Goal: Use online tool/utility: Utilize a website feature to perform a specific function

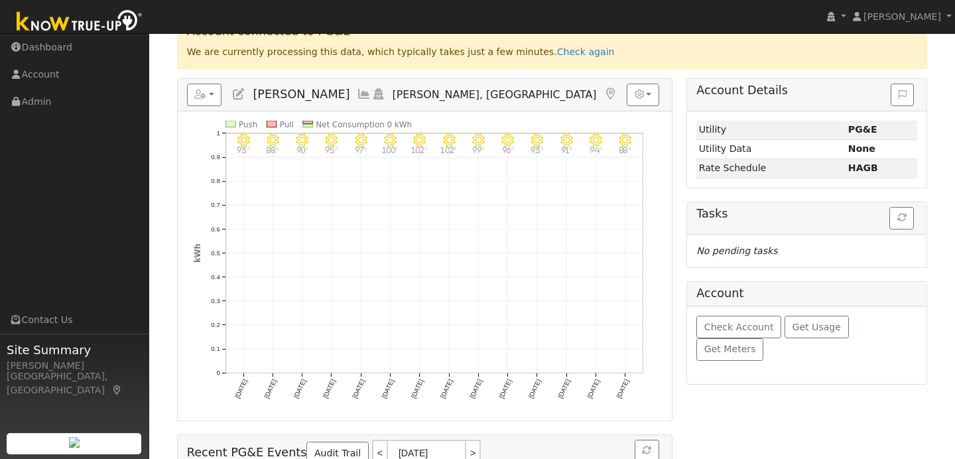
scroll to position [147, 0]
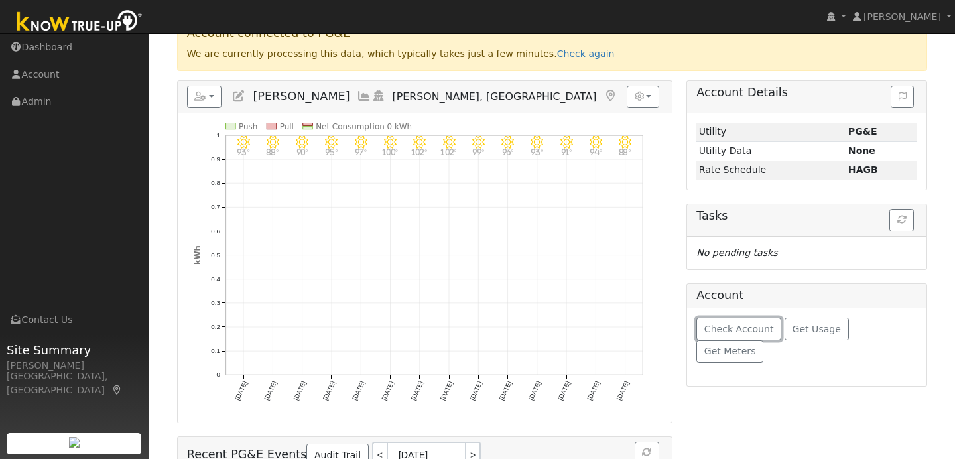
click at [750, 333] on span "Check Account" at bounding box center [739, 329] width 70 height 11
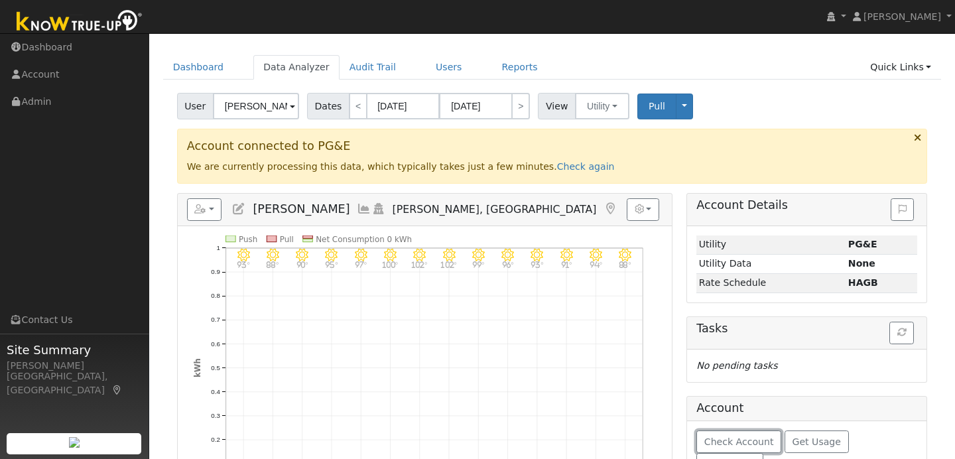
scroll to position [0, 0]
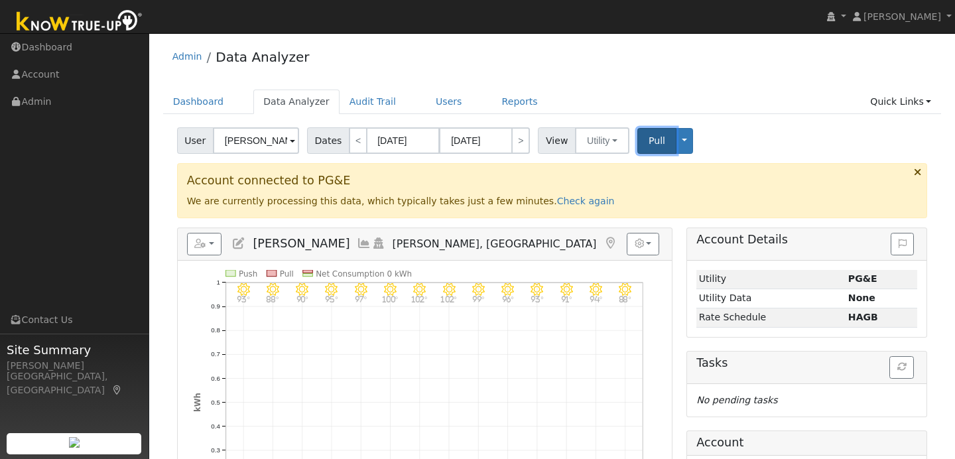
click at [655, 142] on span "Pull" at bounding box center [656, 140] width 17 height 11
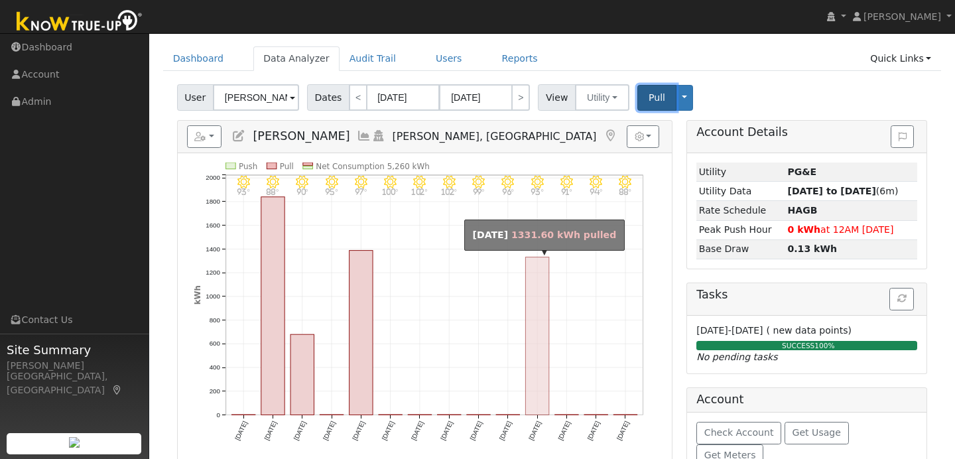
scroll to position [15, 0]
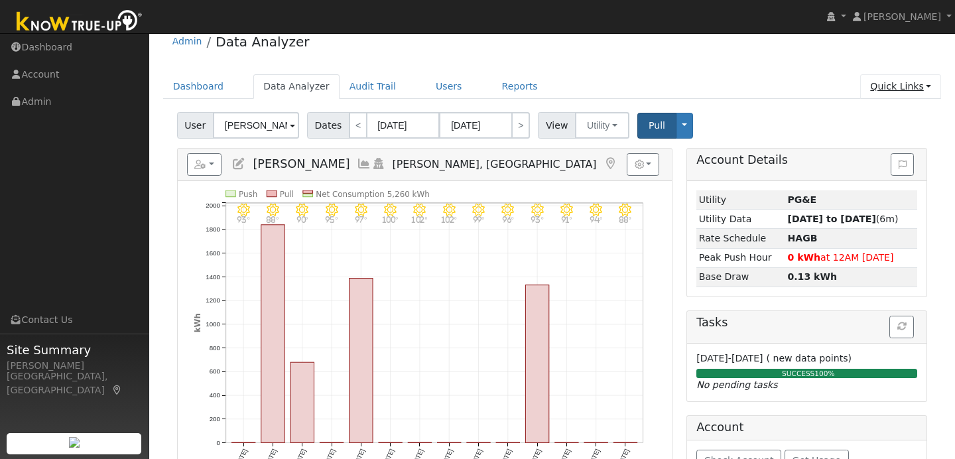
click at [904, 86] on link "Quick Links" at bounding box center [900, 86] width 81 height 25
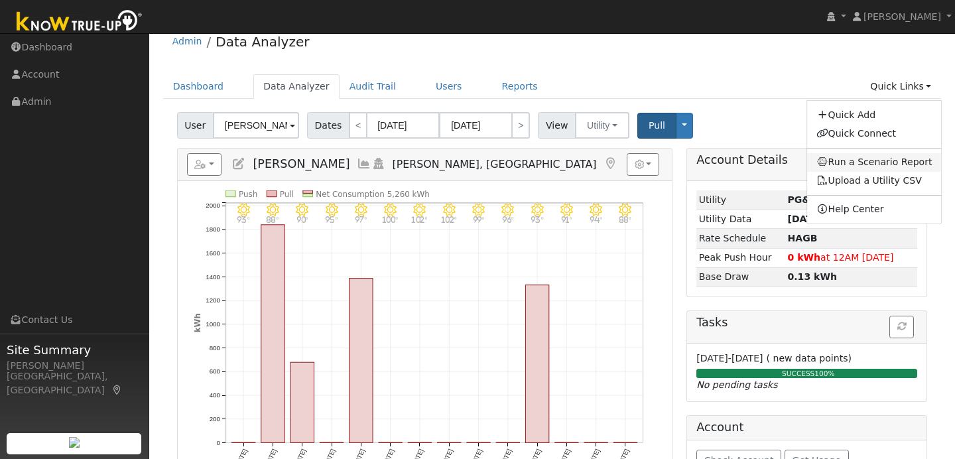
click at [859, 156] on link "Run a Scenario Report" at bounding box center [874, 162] width 135 height 19
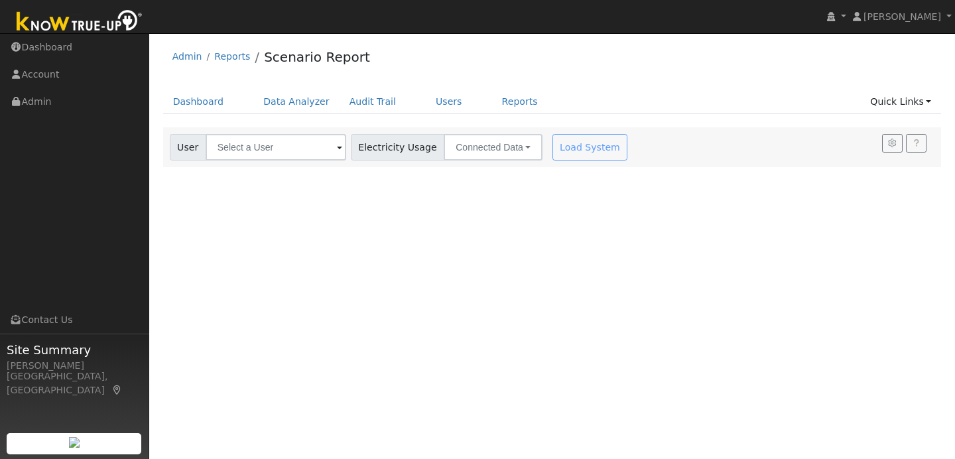
click at [337, 149] on span at bounding box center [339, 148] width 5 height 15
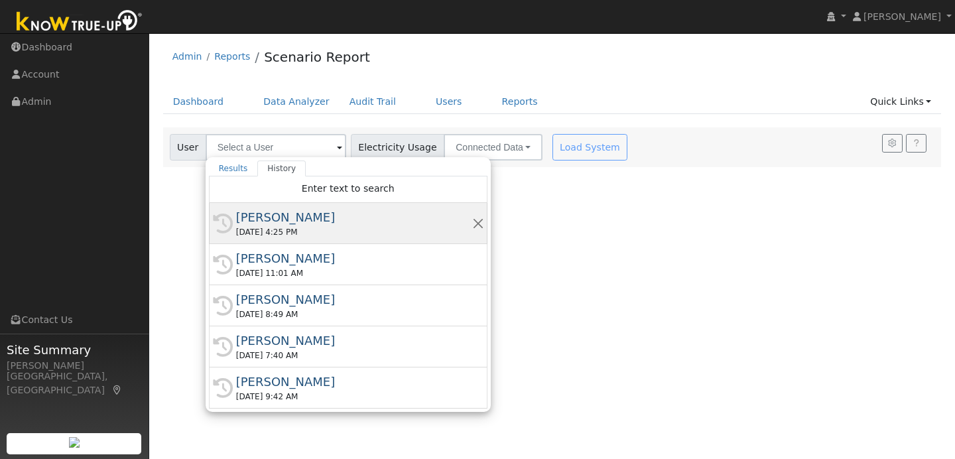
click at [301, 222] on div "Garrett Brandt" at bounding box center [354, 217] width 236 height 18
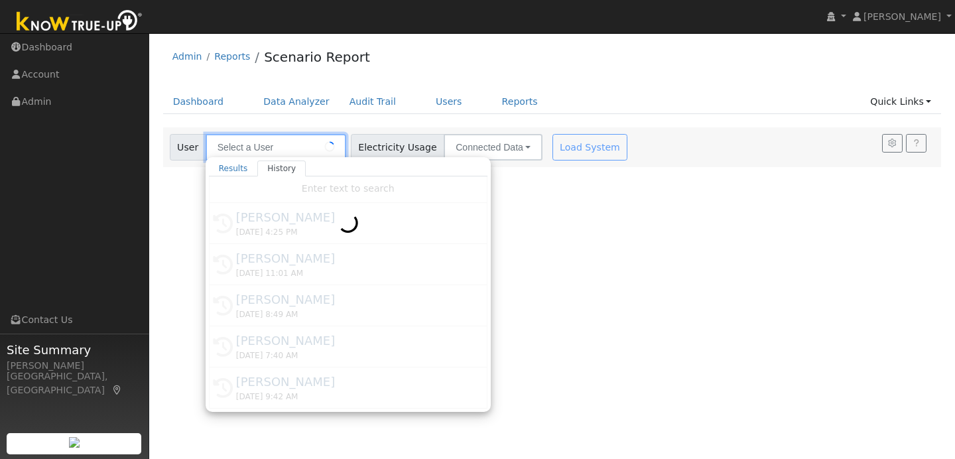
type input "Garrett Brandt"
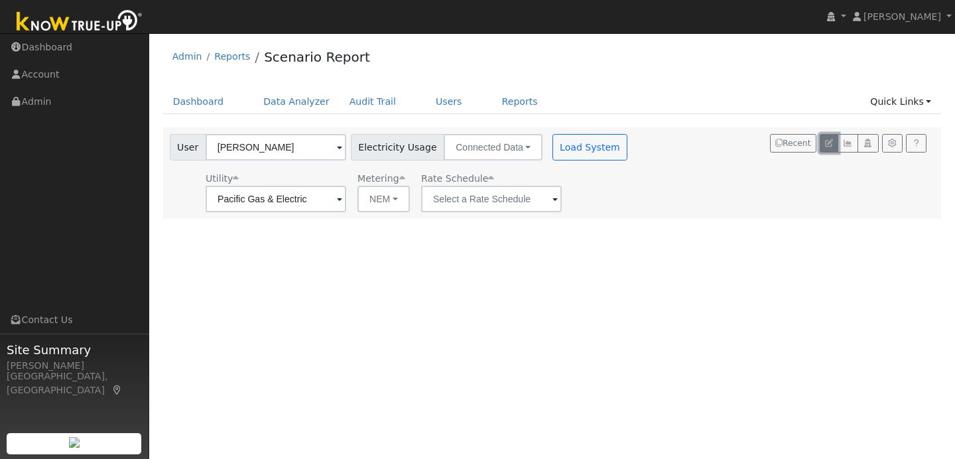
click at [831, 145] on icon "button" at bounding box center [829, 143] width 8 height 8
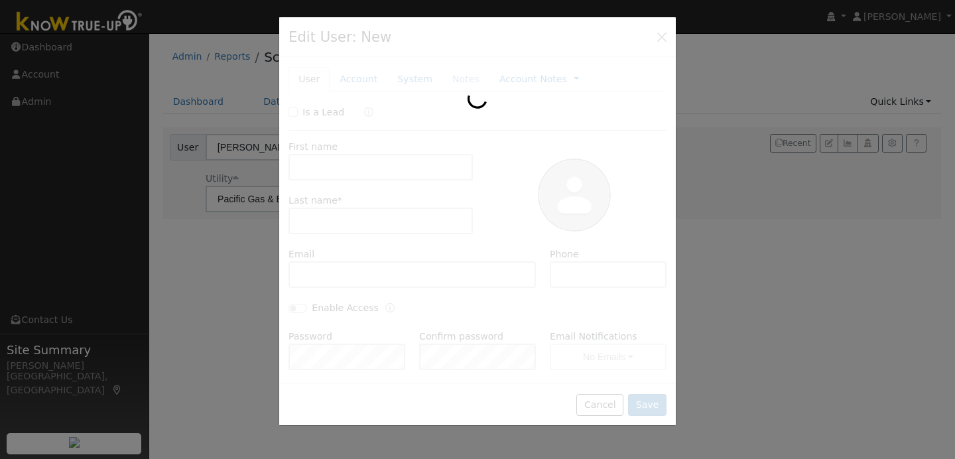
type input "Garrett"
type input "Brandt"
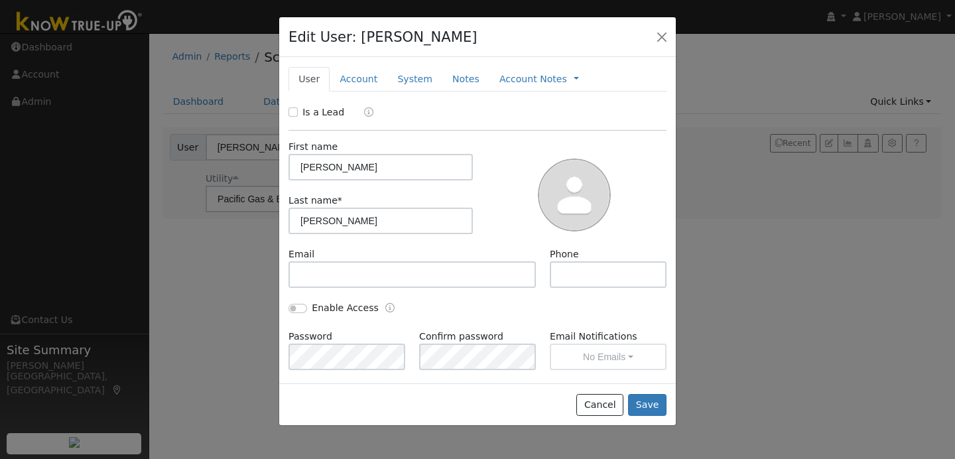
click at [337, 165] on input "Garrett" at bounding box center [380, 167] width 184 height 27
type input "G"
type input "Beck"
click at [333, 221] on input "Brandt" at bounding box center [380, 221] width 184 height 27
type input "B"
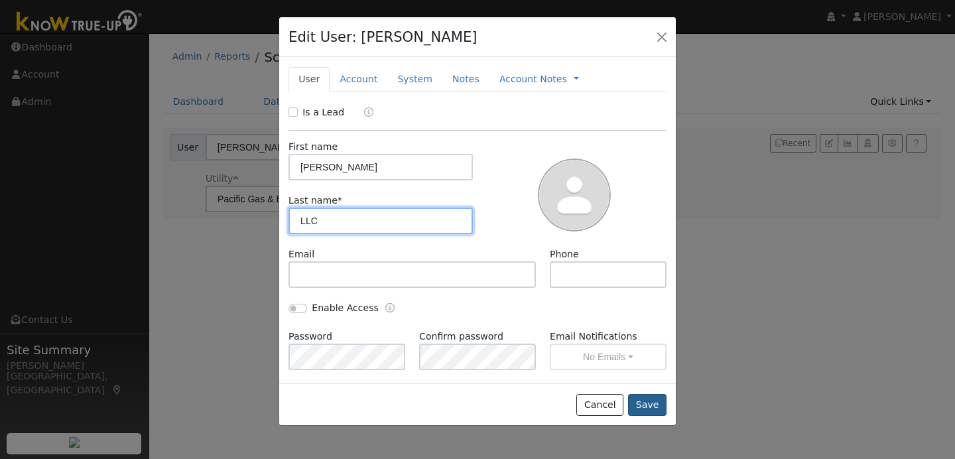
type input "LLC"
click at [651, 413] on button "Save" at bounding box center [647, 405] width 38 height 23
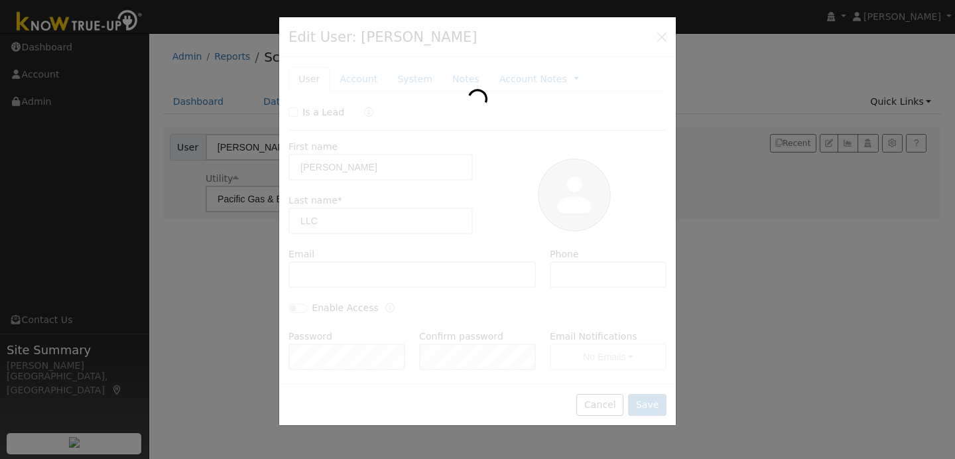
type input "[PERSON_NAME] LLC"
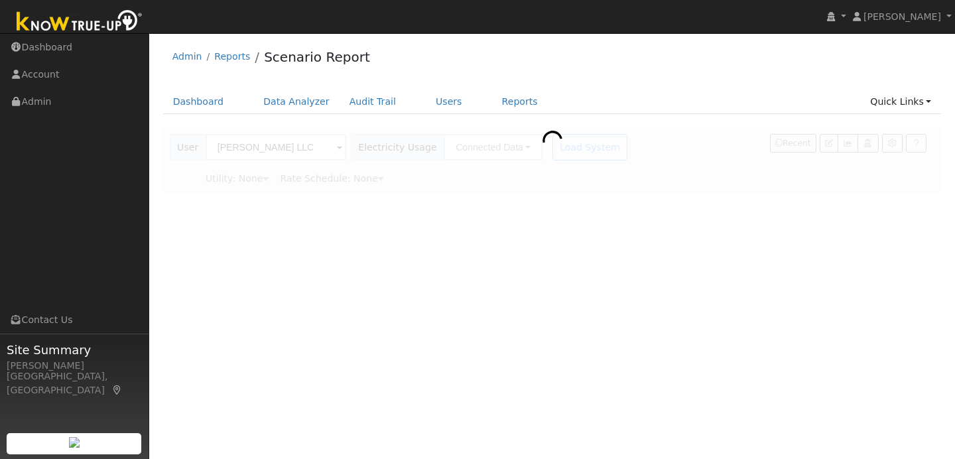
type input "Pacific Gas & Electric"
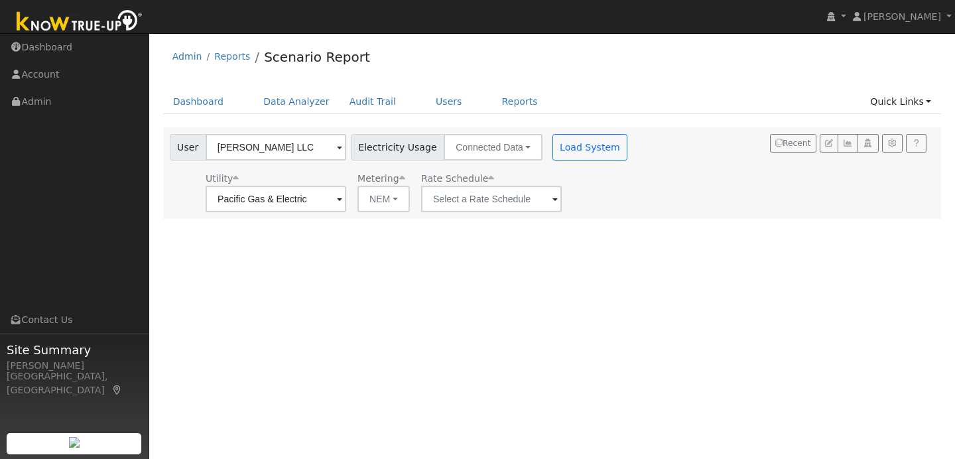
click at [342, 202] on span at bounding box center [339, 199] width 5 height 15
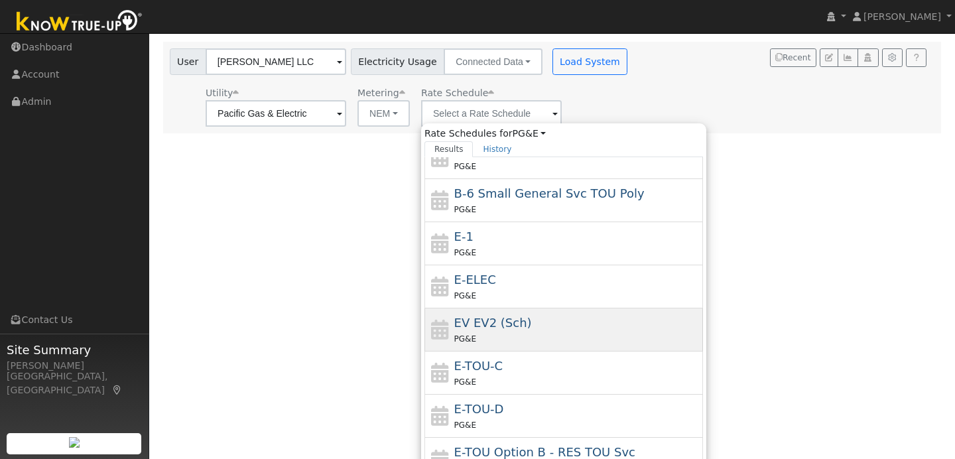
scroll to position [135, 0]
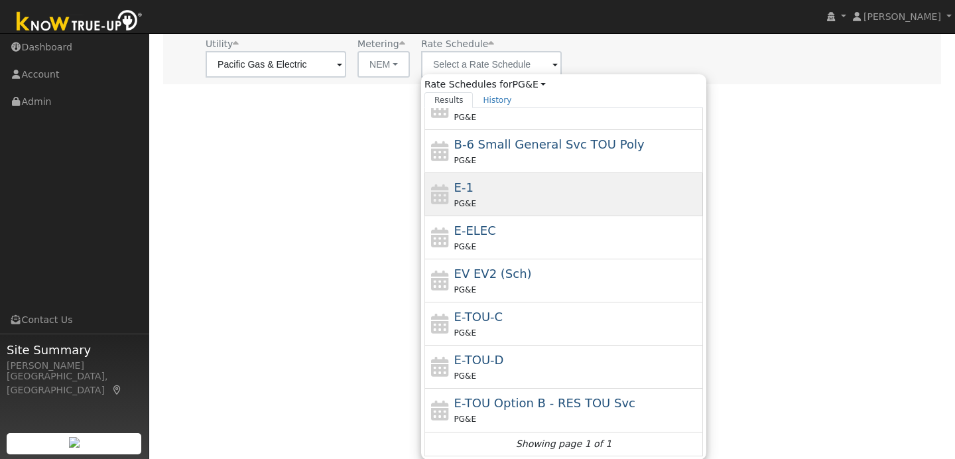
click at [475, 194] on div "E-1 PG&E" at bounding box center [577, 194] width 246 height 32
type input "E-1"
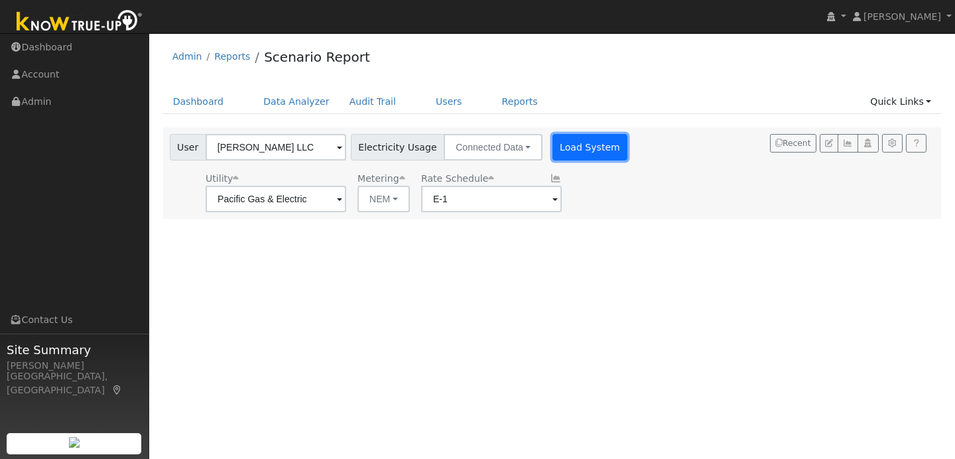
click at [584, 145] on button "Load System" at bounding box center [590, 147] width 76 height 27
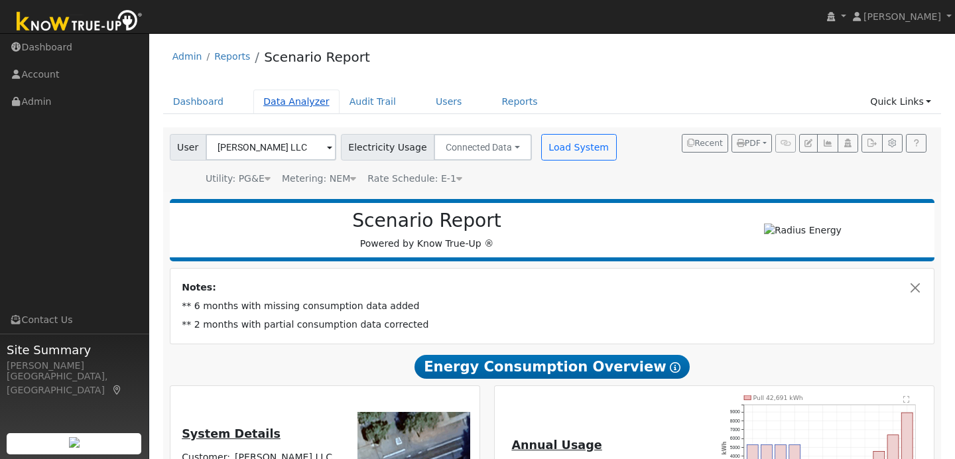
click at [316, 98] on link "Data Analyzer" at bounding box center [296, 101] width 86 height 25
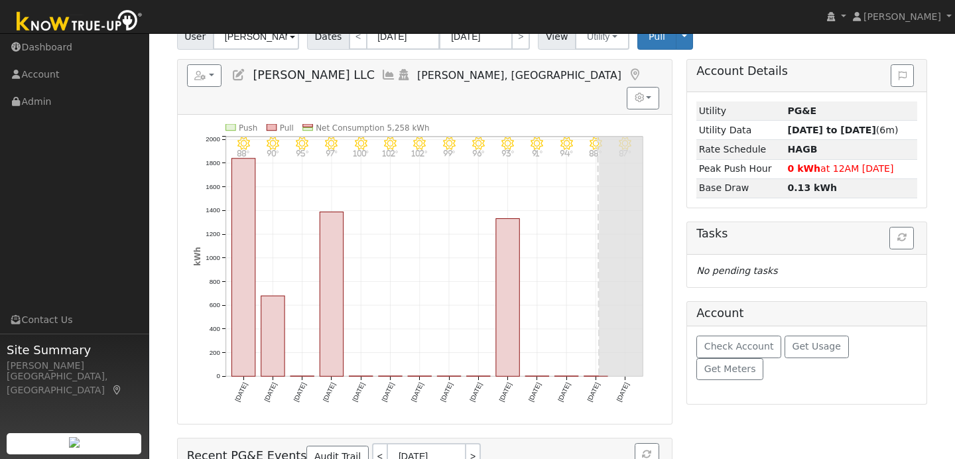
scroll to position [167, 0]
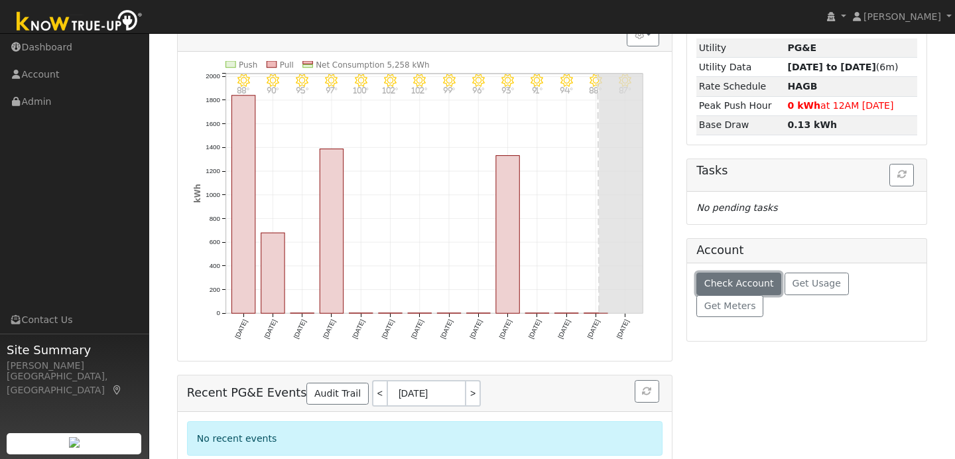
click at [757, 286] on span "Check Account" at bounding box center [739, 283] width 70 height 11
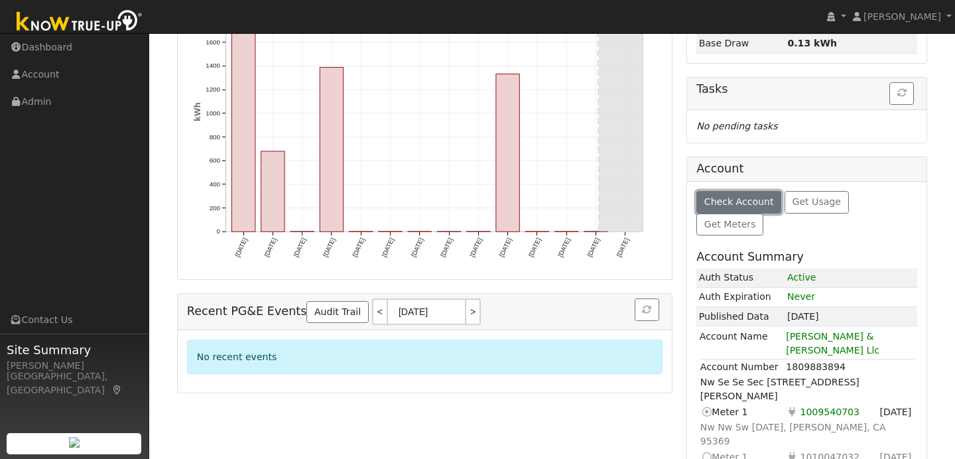
scroll to position [250, 0]
click at [710, 448] on icon at bounding box center [706, 455] width 12 height 14
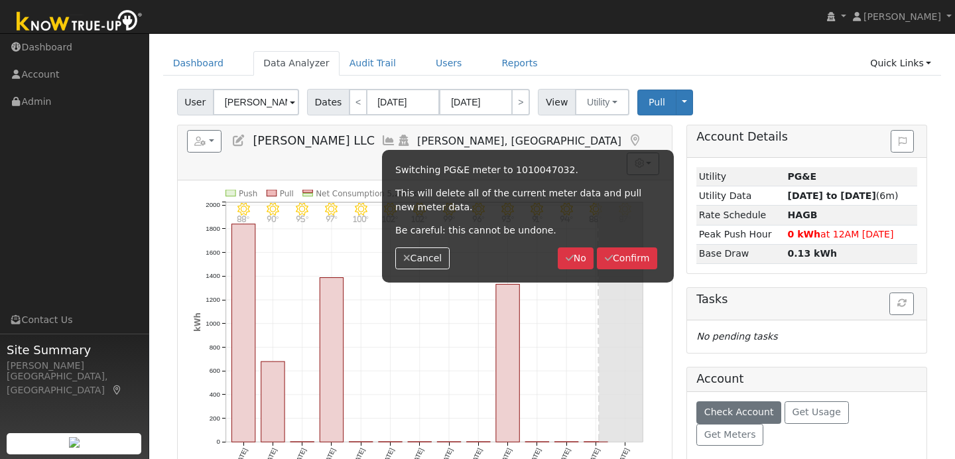
scroll to position [0, 0]
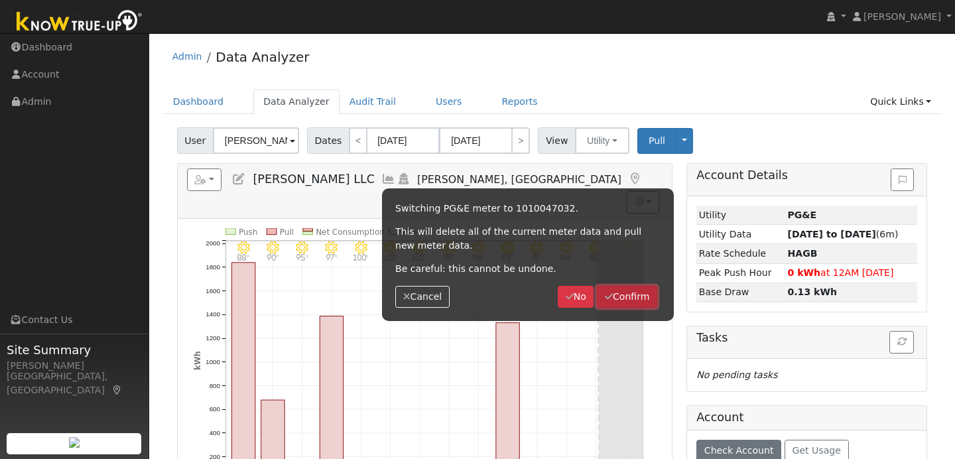
click at [639, 298] on button "Confirm" at bounding box center [627, 297] width 60 height 23
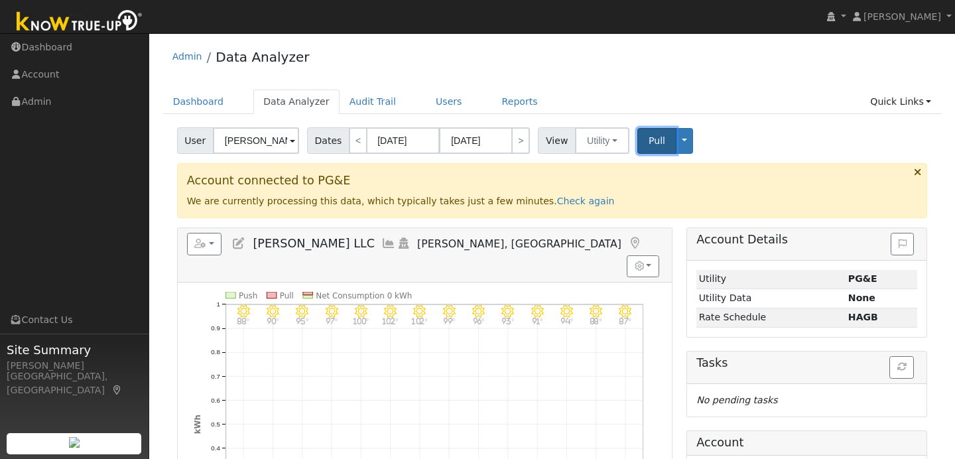
click at [658, 134] on button "Pull" at bounding box center [656, 141] width 39 height 26
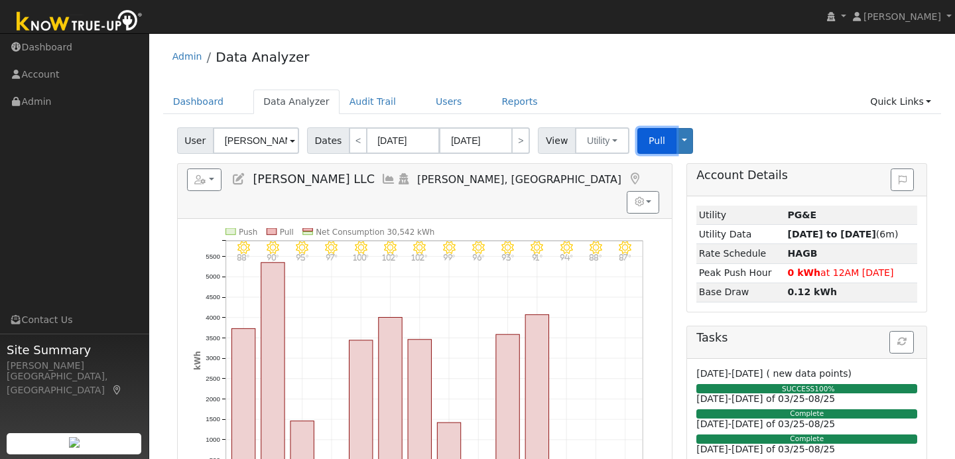
scroll to position [24, 0]
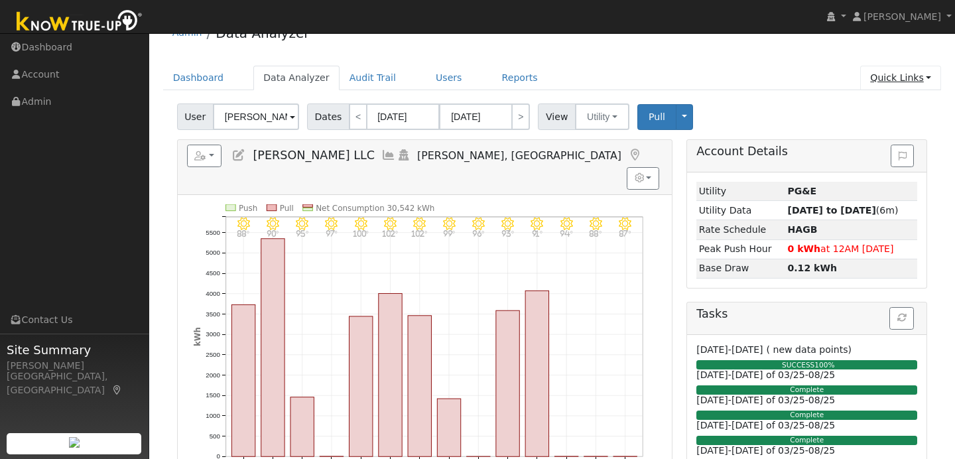
click at [929, 77] on link "Quick Links" at bounding box center [900, 78] width 81 height 25
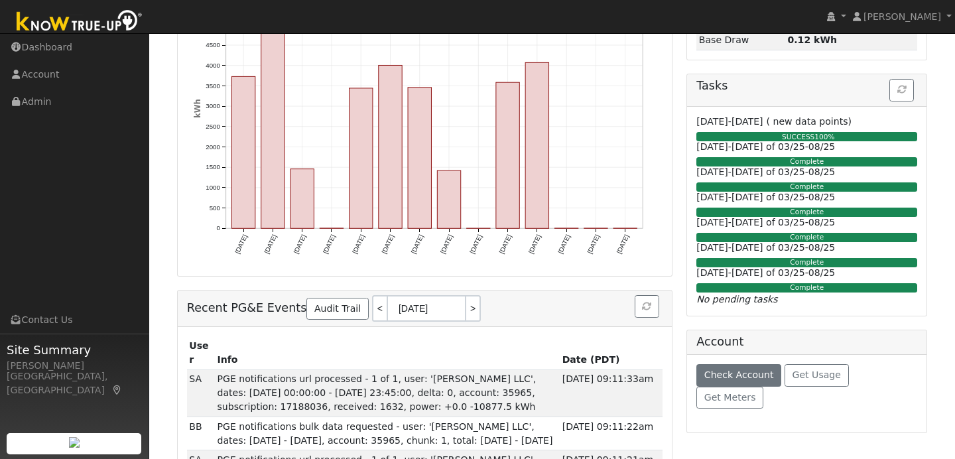
scroll to position [301, 0]
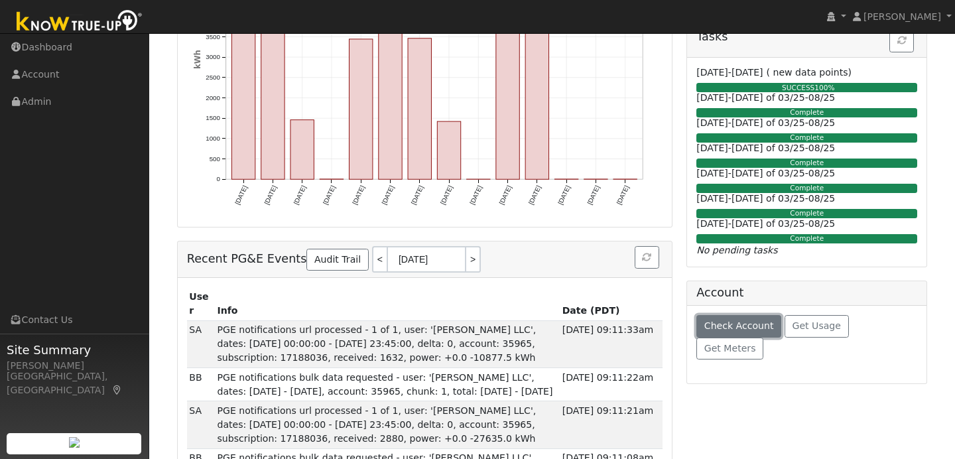
click at [719, 333] on button "Check Account" at bounding box center [738, 326] width 85 height 23
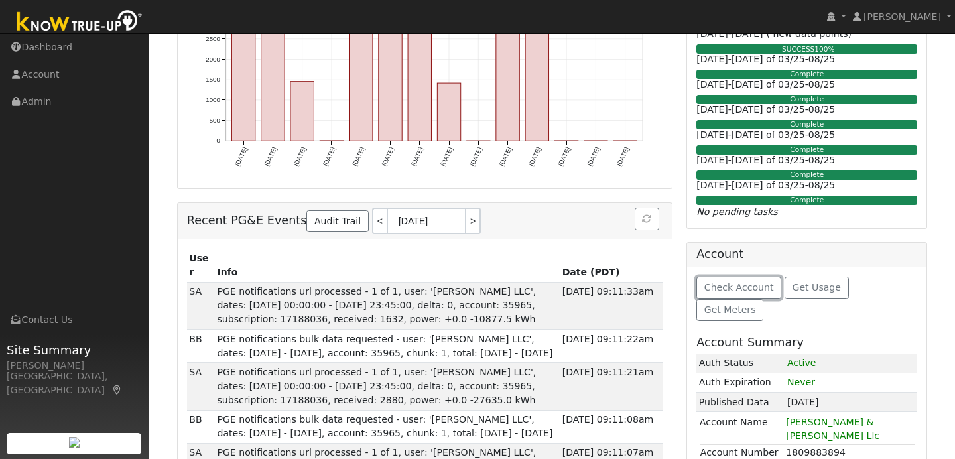
scroll to position [0, 0]
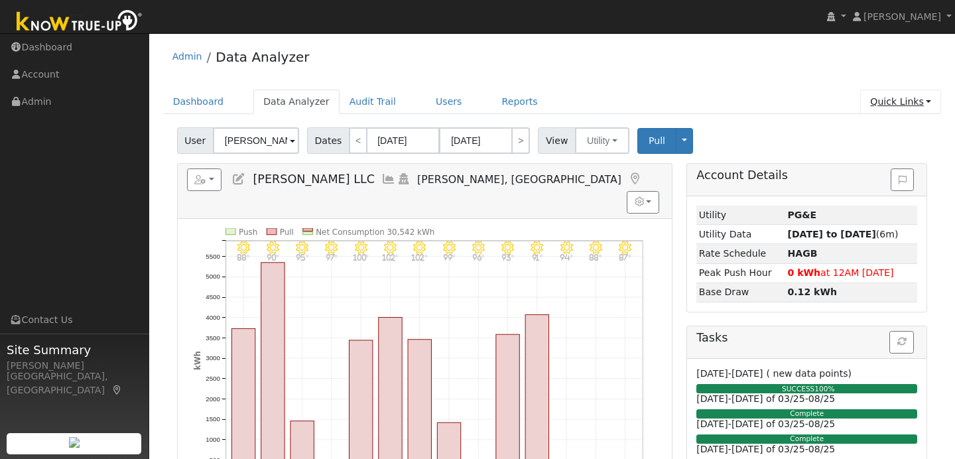
click at [927, 98] on link "Quick Links" at bounding box center [900, 101] width 81 height 25
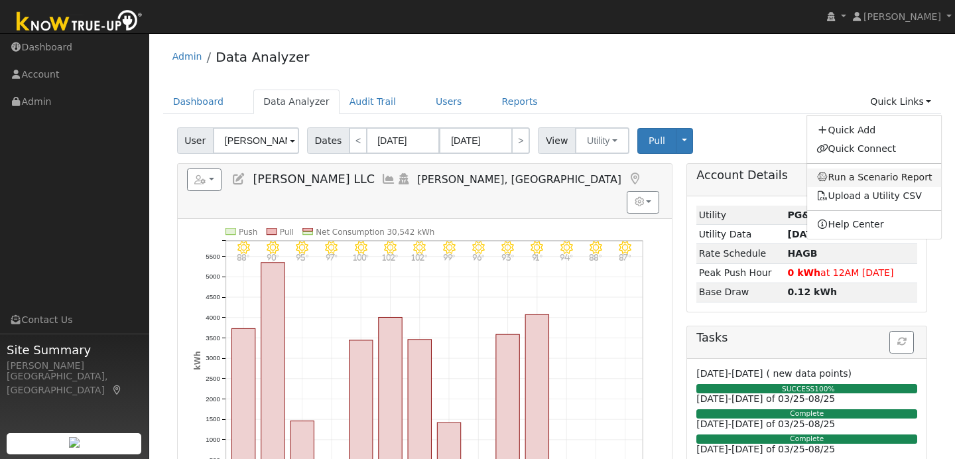
click at [868, 180] on link "Run a Scenario Report" at bounding box center [874, 177] width 135 height 19
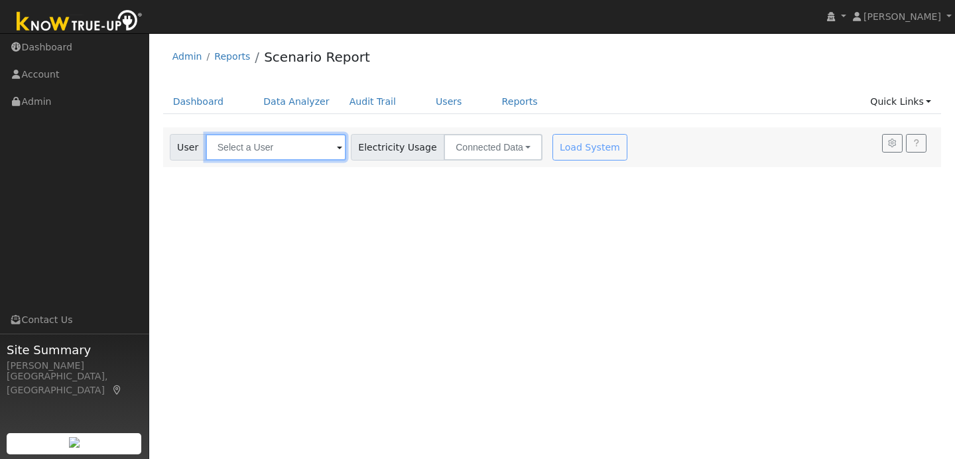
click at [317, 150] on input "text" at bounding box center [276, 147] width 141 height 27
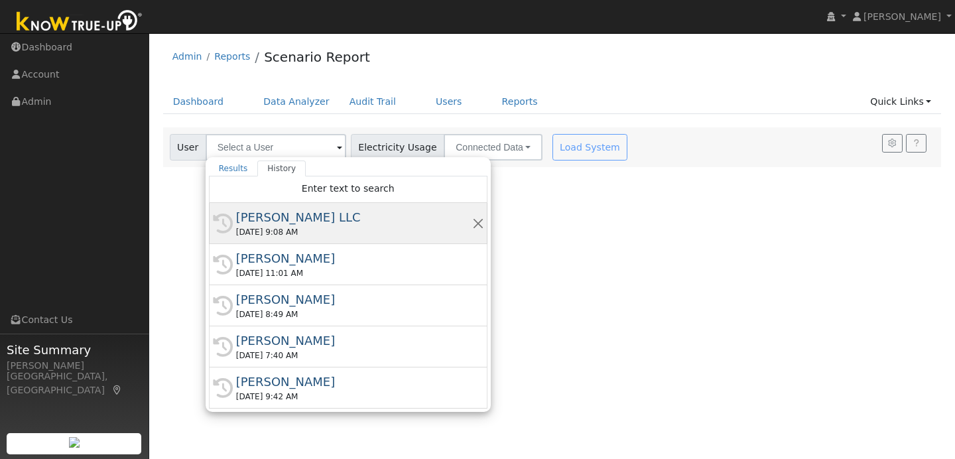
click at [307, 220] on div "[PERSON_NAME] LLC" at bounding box center [354, 217] width 236 height 18
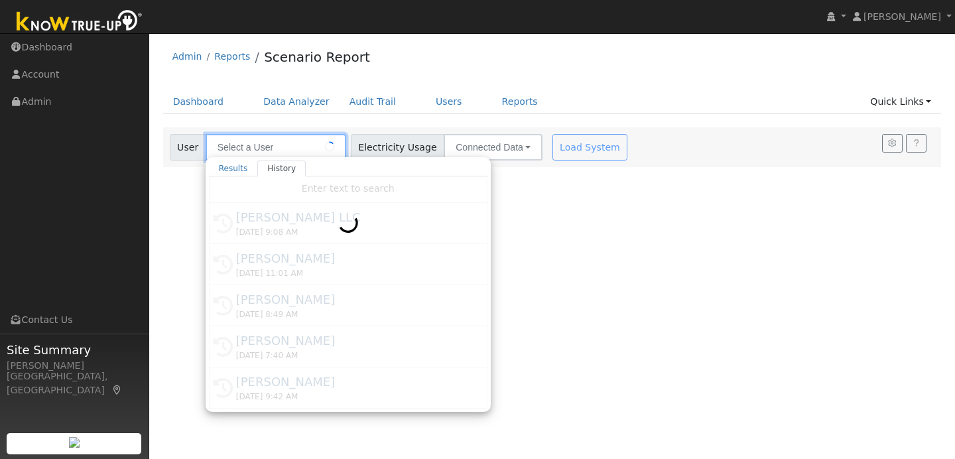
type input "[PERSON_NAME] LLC"
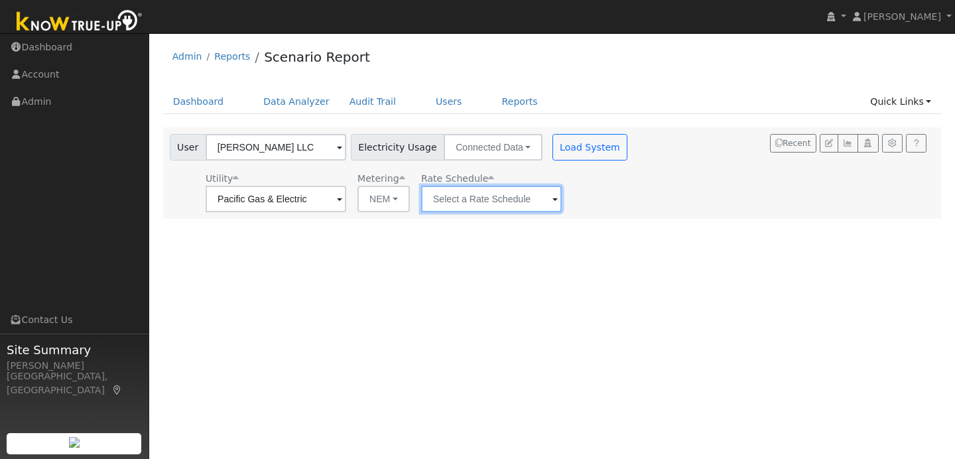
click at [346, 201] on input "text" at bounding box center [276, 199] width 141 height 27
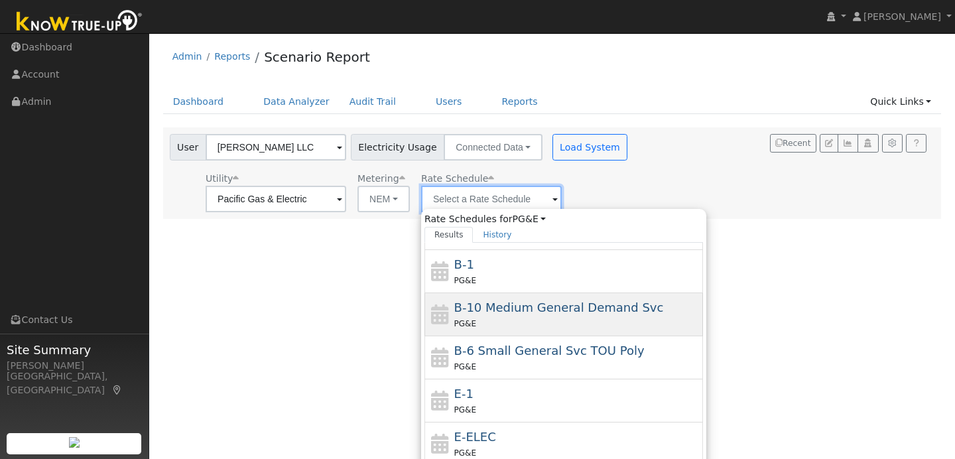
scroll to position [145, 0]
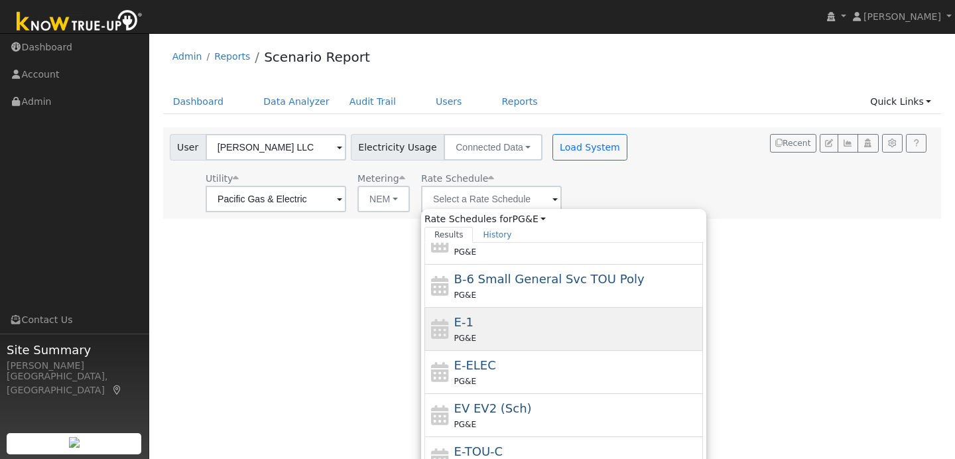
click at [534, 337] on div "PG&E" at bounding box center [577, 338] width 246 height 14
type input "E-1"
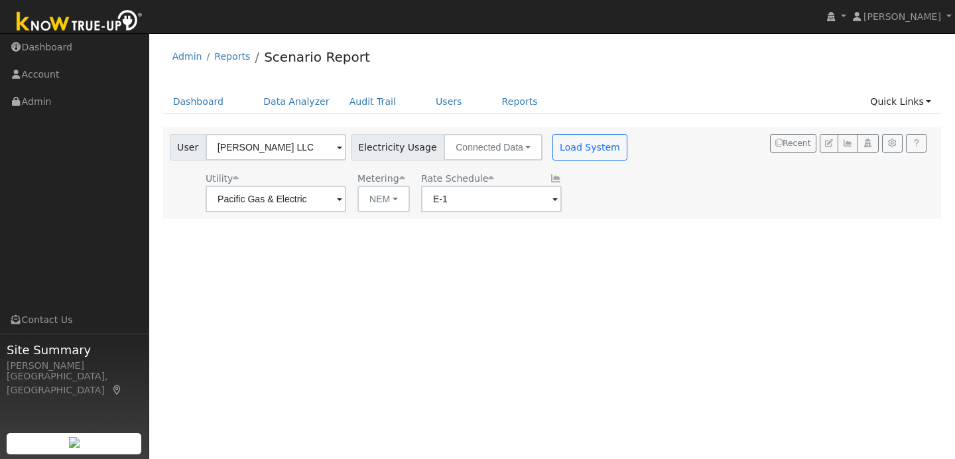
click at [610, 160] on div "User Beck LLC Account Default Account Default Account Nw Nw Sw 25-5-12, Snellin…" at bounding box center [549, 170] width 765 height 83
click at [590, 152] on button "Load System" at bounding box center [590, 147] width 76 height 27
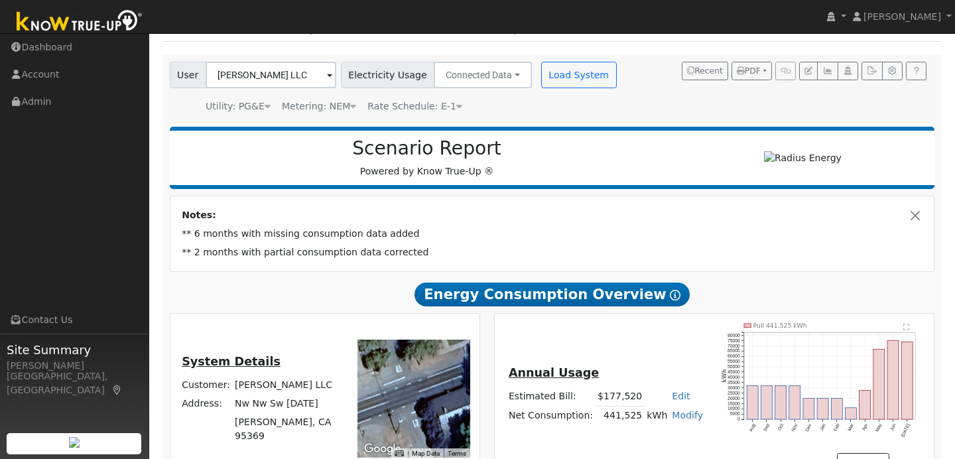
scroll to position [0, 0]
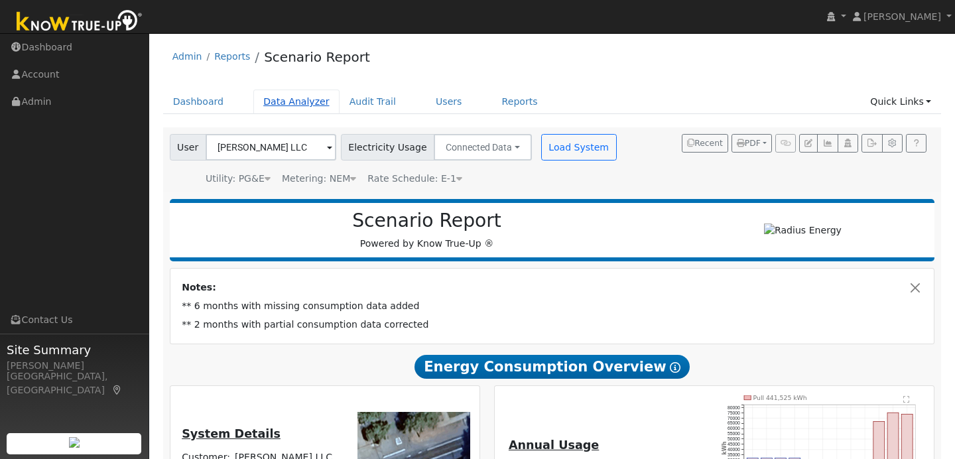
click at [304, 107] on link "Data Analyzer" at bounding box center [296, 101] width 86 height 25
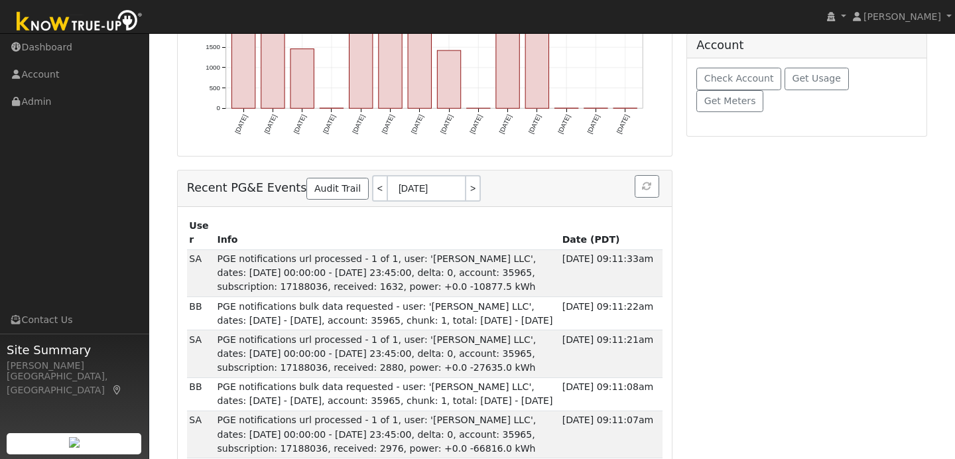
scroll to position [341, 0]
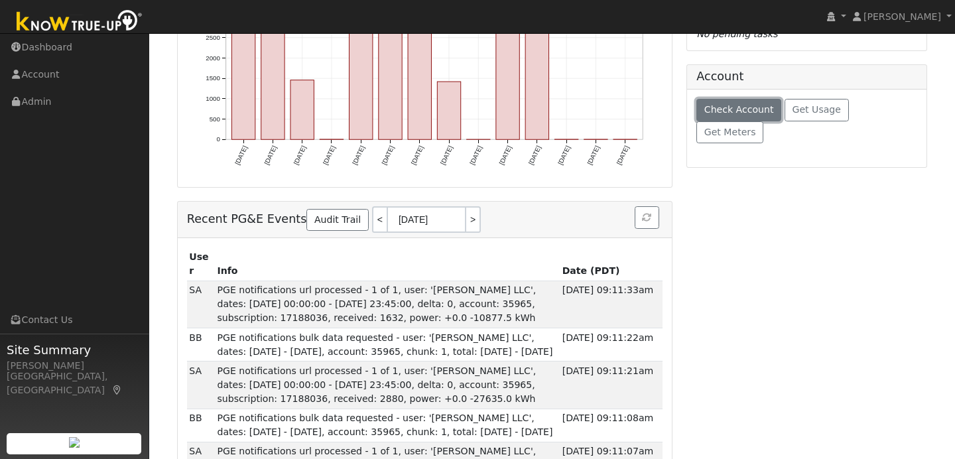
click at [742, 113] on span "Check Account" at bounding box center [739, 109] width 70 height 11
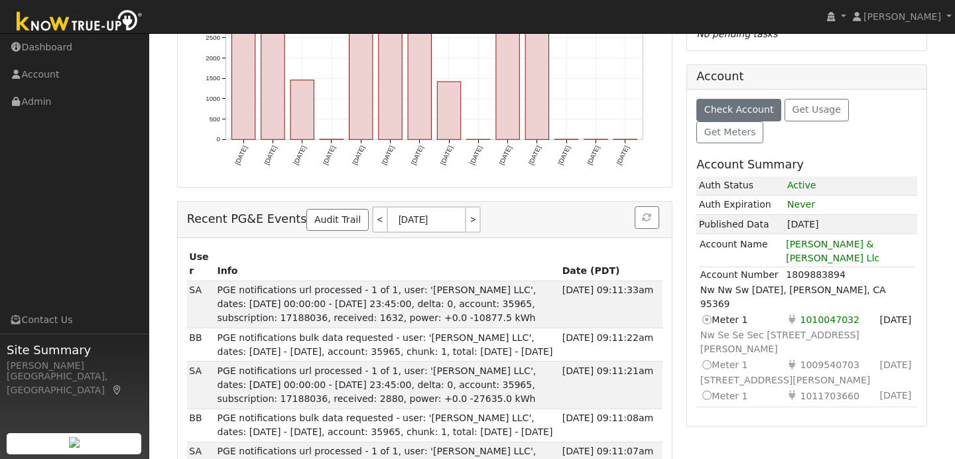
click at [707, 388] on icon at bounding box center [706, 395] width 12 height 14
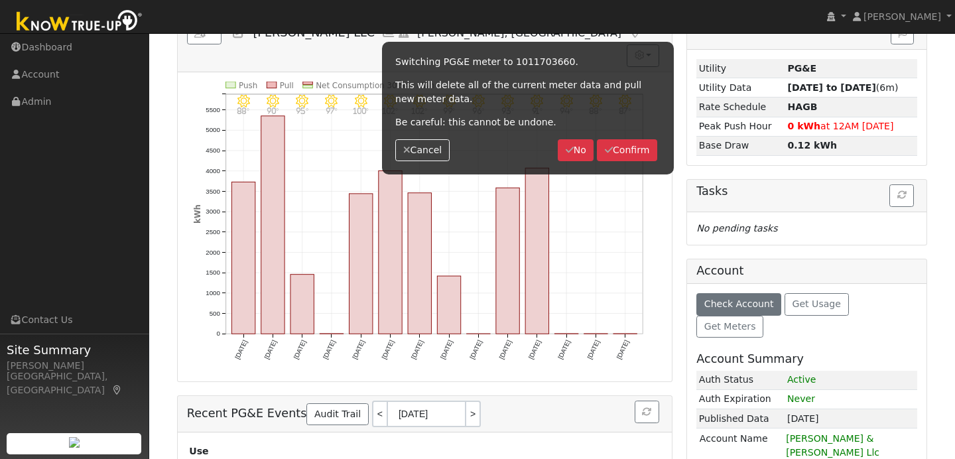
scroll to position [0, 0]
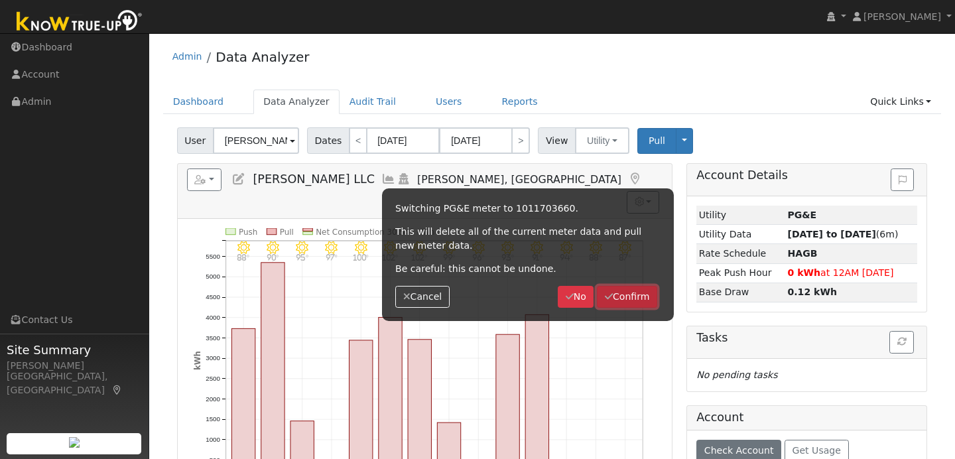
click at [619, 299] on button "Confirm" at bounding box center [627, 297] width 60 height 23
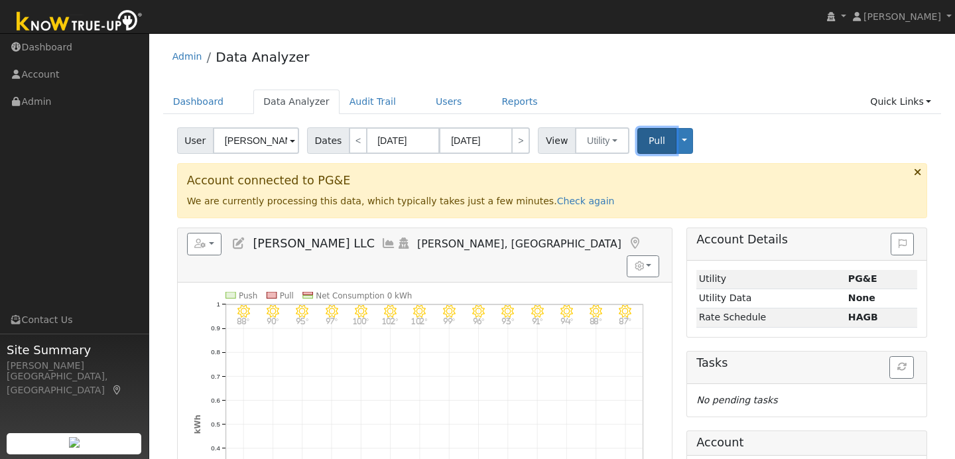
click at [650, 135] on span "Pull" at bounding box center [656, 140] width 17 height 11
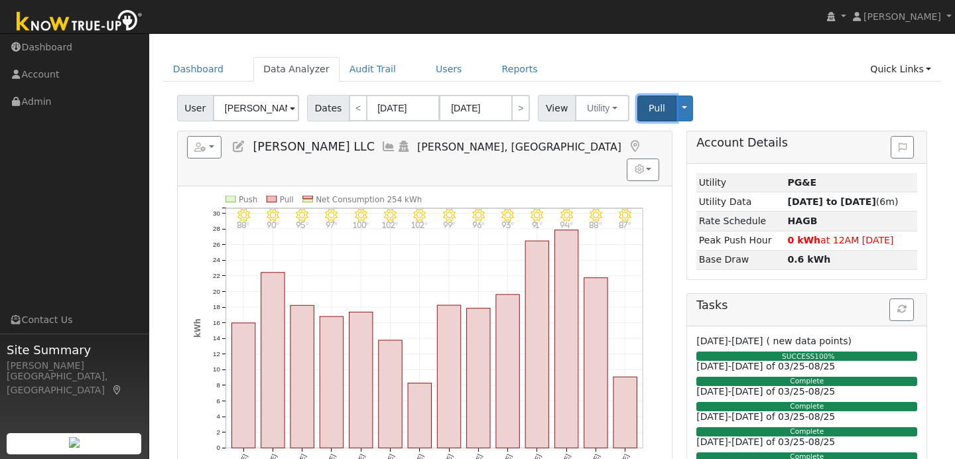
scroll to position [39, 0]
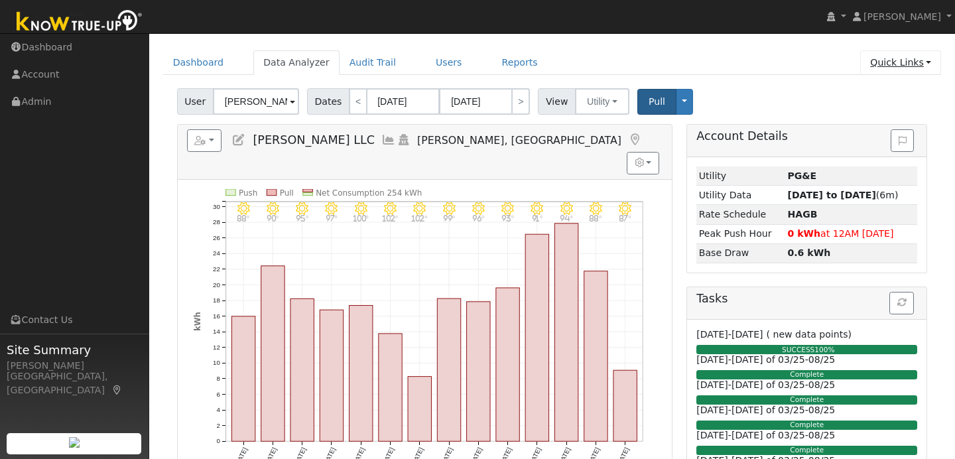
click at [906, 64] on link "Quick Links" at bounding box center [900, 62] width 81 height 25
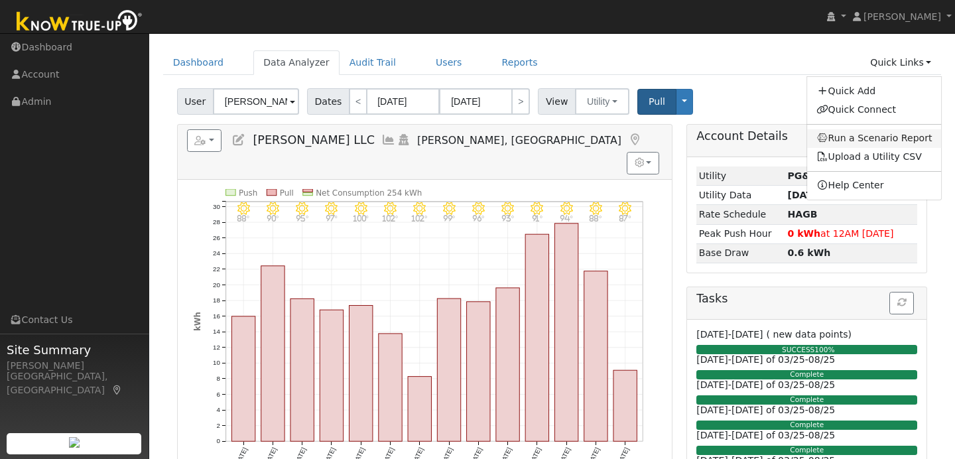
click at [868, 133] on link "Run a Scenario Report" at bounding box center [874, 138] width 135 height 19
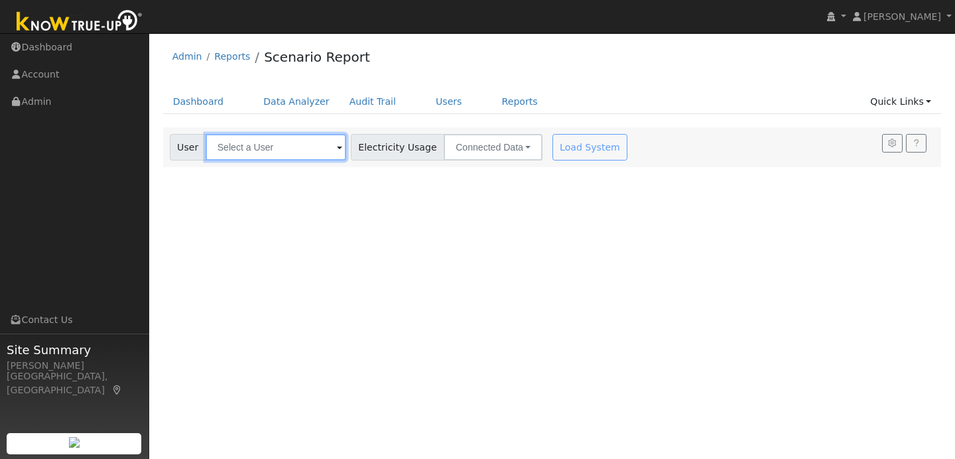
click at [311, 150] on input "text" at bounding box center [276, 147] width 141 height 27
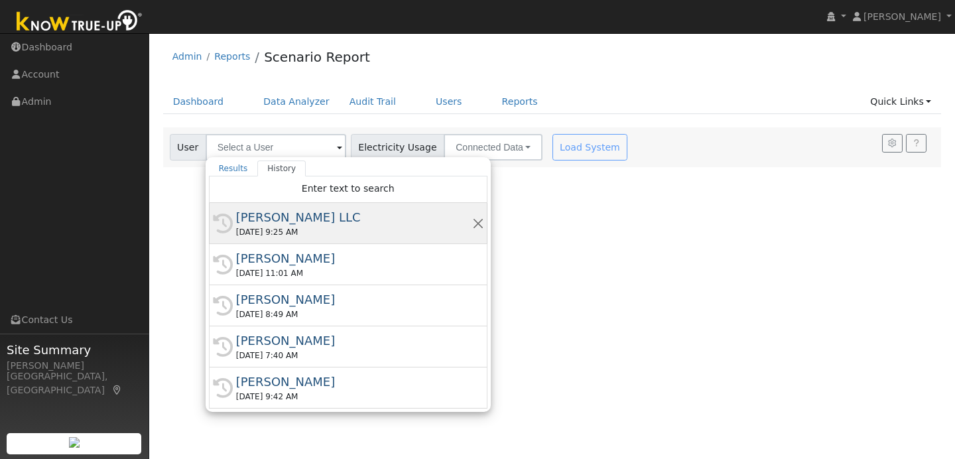
click at [294, 220] on div "[PERSON_NAME] LLC" at bounding box center [354, 217] width 236 height 18
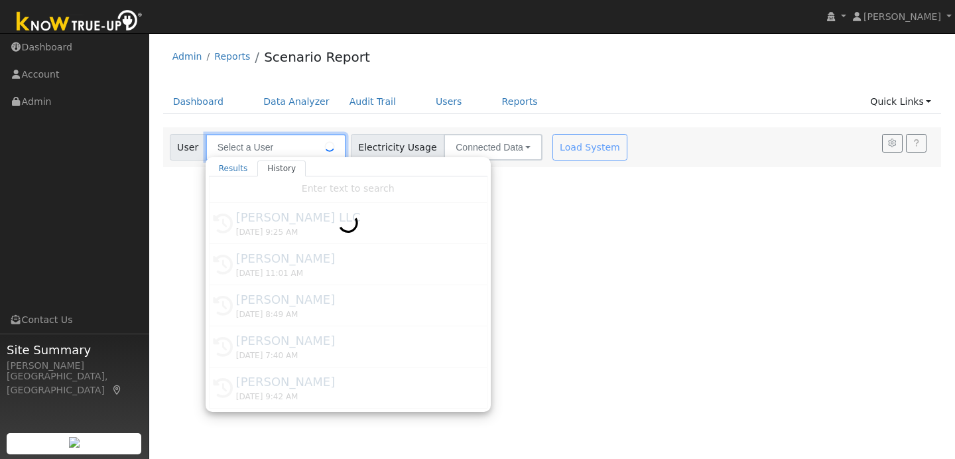
type input "[PERSON_NAME] LLC"
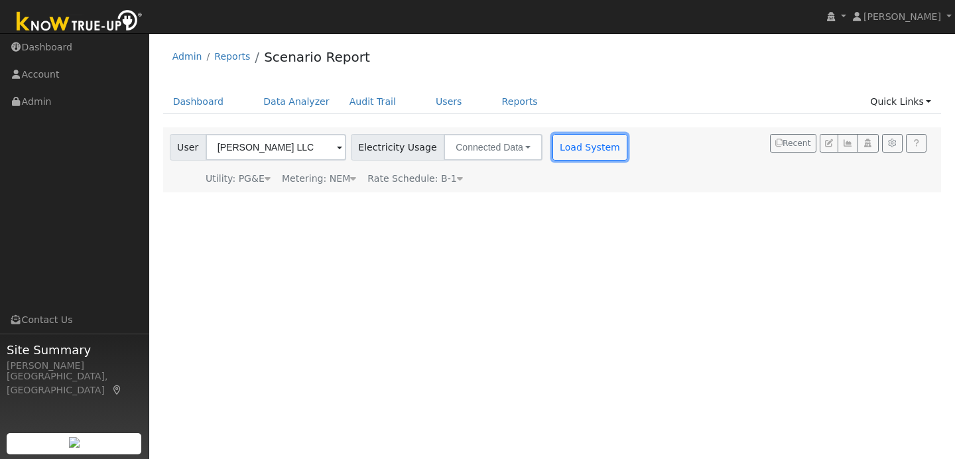
click at [552, 143] on button "Load System" at bounding box center [590, 147] width 76 height 27
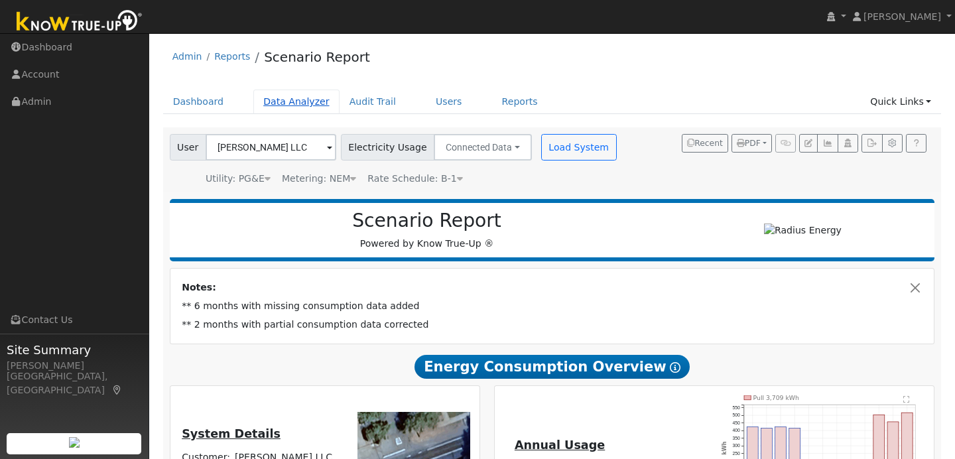
click at [302, 100] on link "Data Analyzer" at bounding box center [296, 101] width 86 height 25
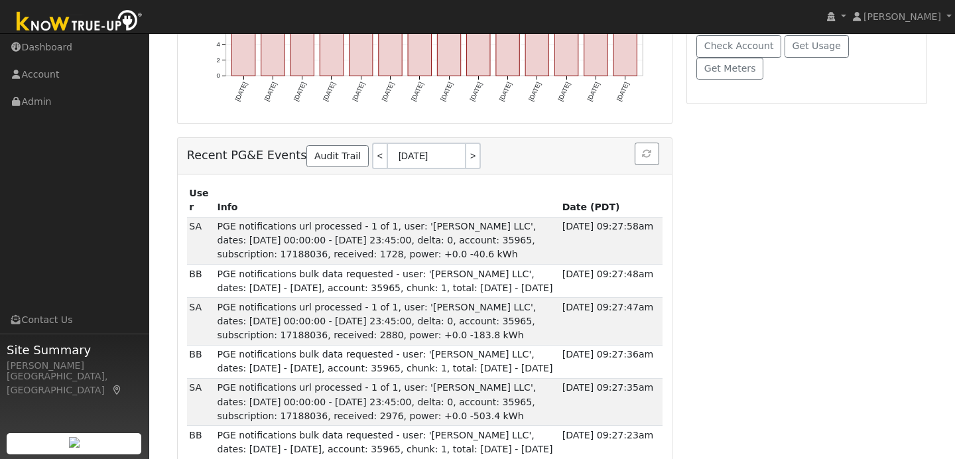
scroll to position [316, 0]
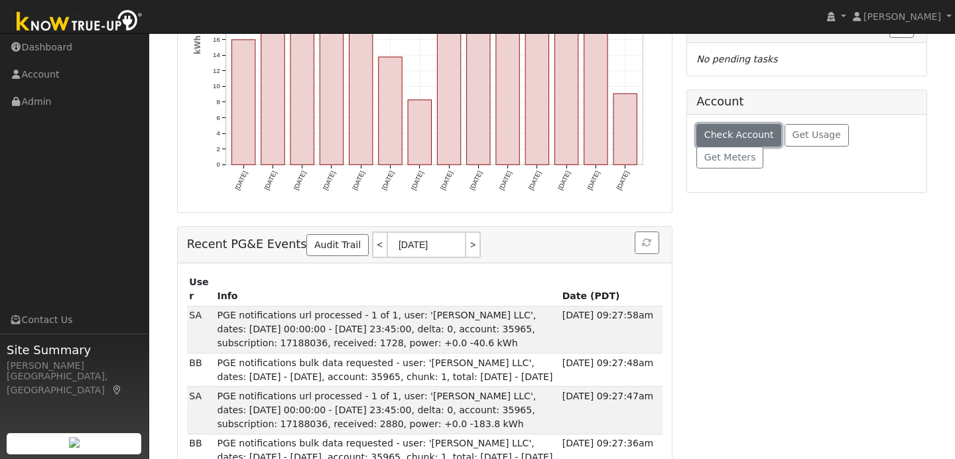
click at [731, 141] on button "Check Account" at bounding box center [738, 135] width 85 height 23
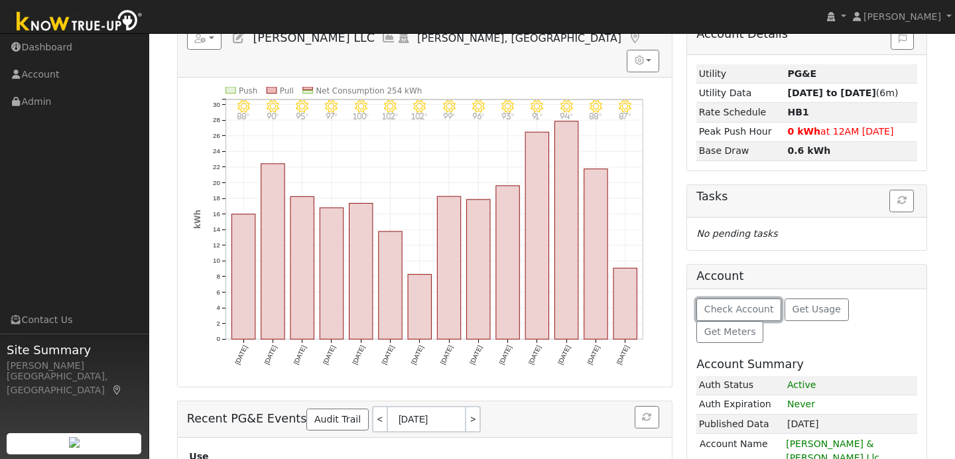
scroll to position [0, 0]
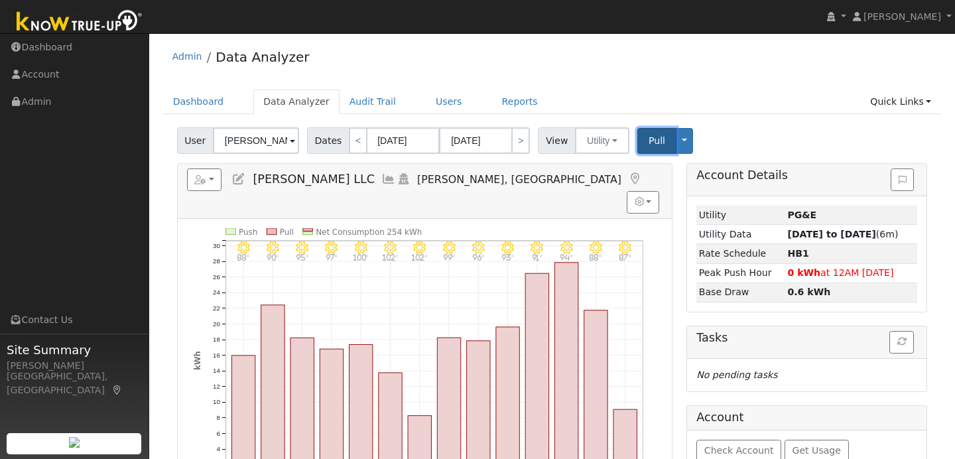
click at [655, 143] on span "Pull" at bounding box center [656, 140] width 17 height 11
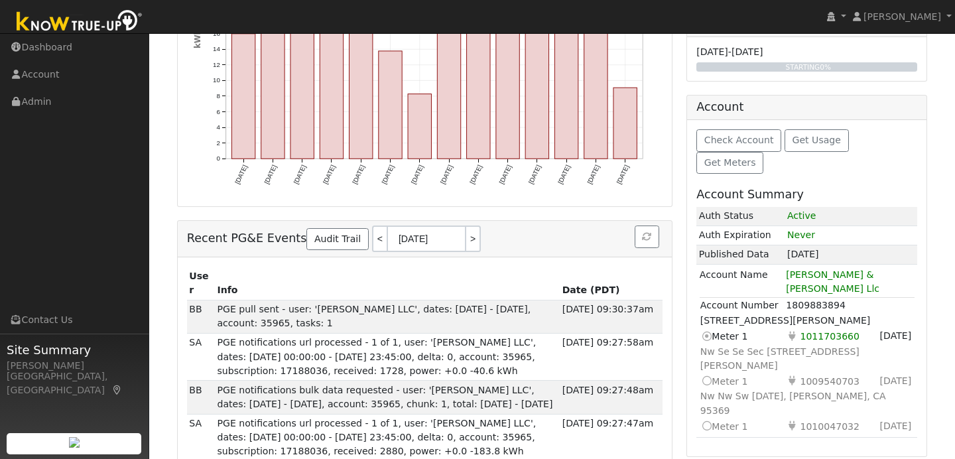
scroll to position [319, 0]
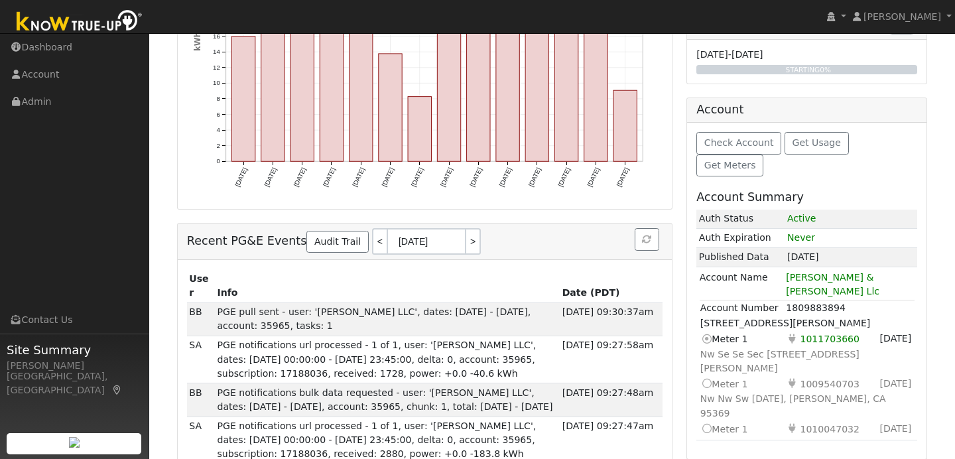
click at [709, 331] on icon at bounding box center [706, 338] width 12 height 14
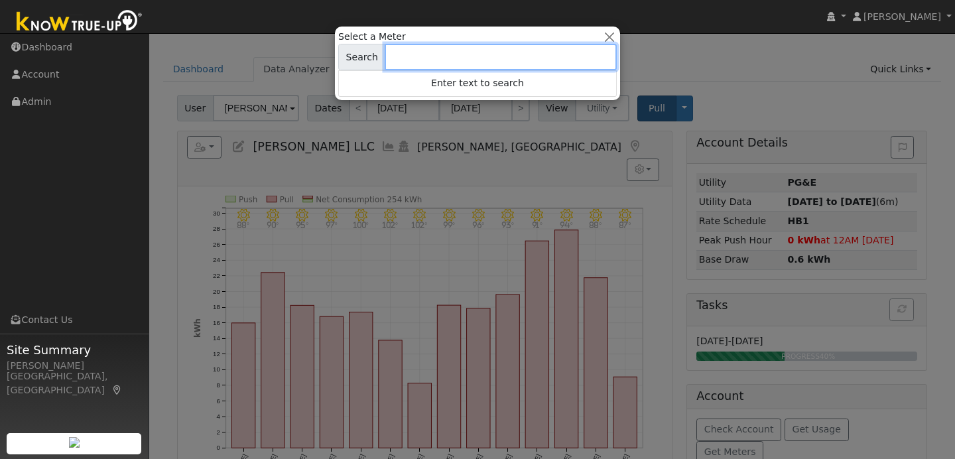
scroll to position [0, 0]
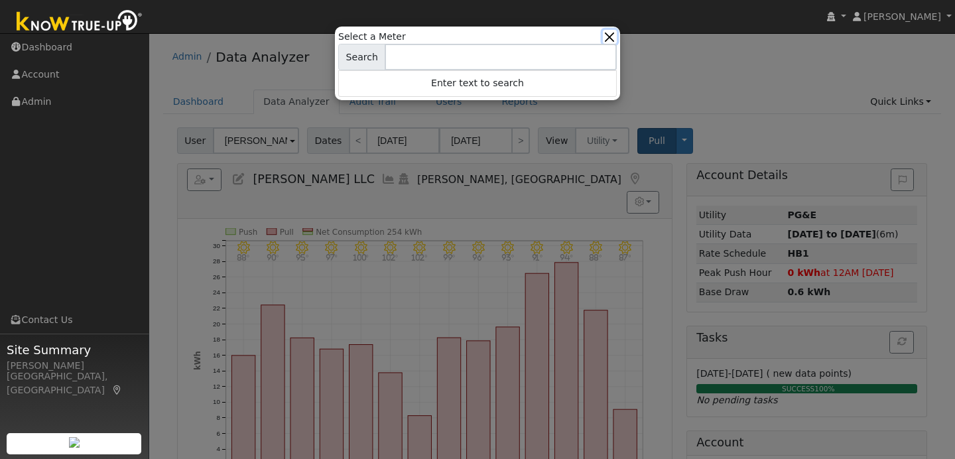
click at [609, 37] on button "button" at bounding box center [610, 37] width 14 height 14
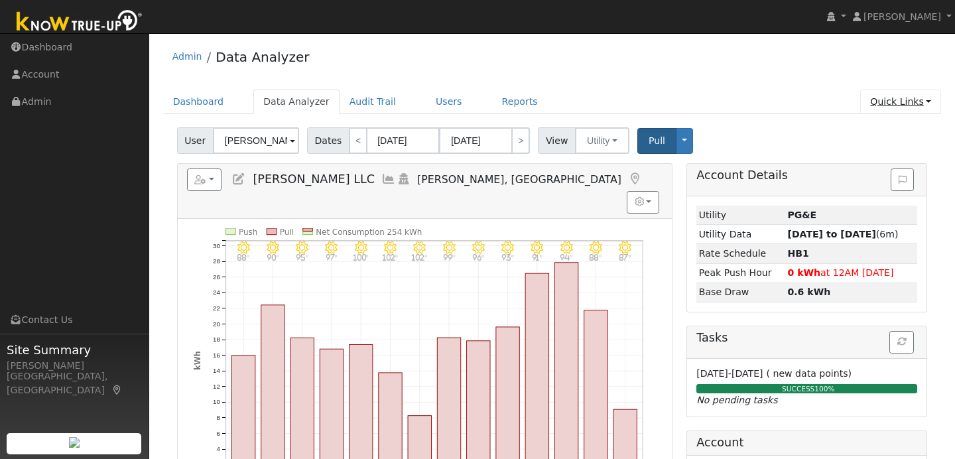
click at [933, 105] on link "Quick Links" at bounding box center [900, 101] width 81 height 25
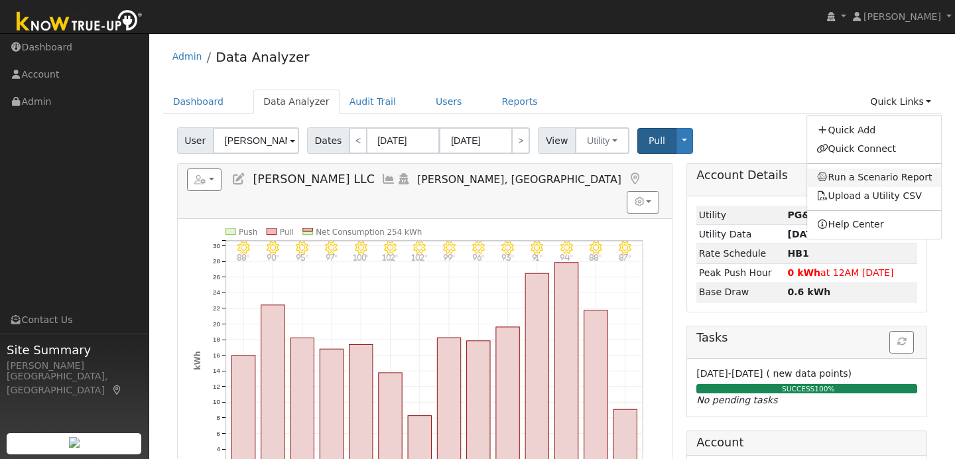
click at [910, 180] on link "Run a Scenario Report" at bounding box center [874, 177] width 135 height 19
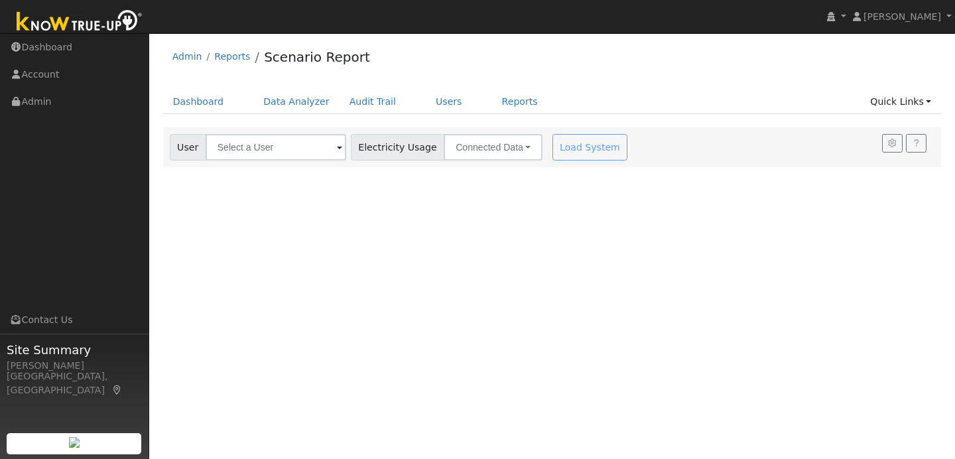
click at [337, 151] on span at bounding box center [339, 148] width 5 height 15
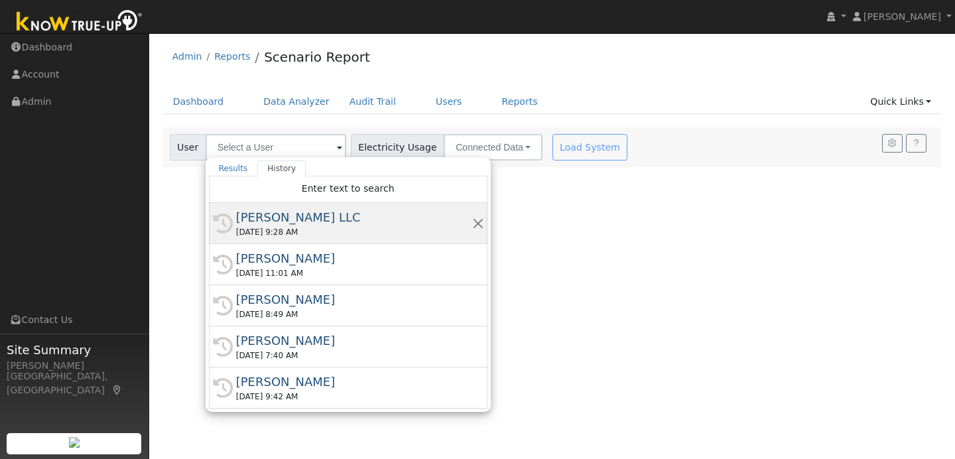
click at [304, 219] on div "[PERSON_NAME] LLC" at bounding box center [354, 217] width 236 height 18
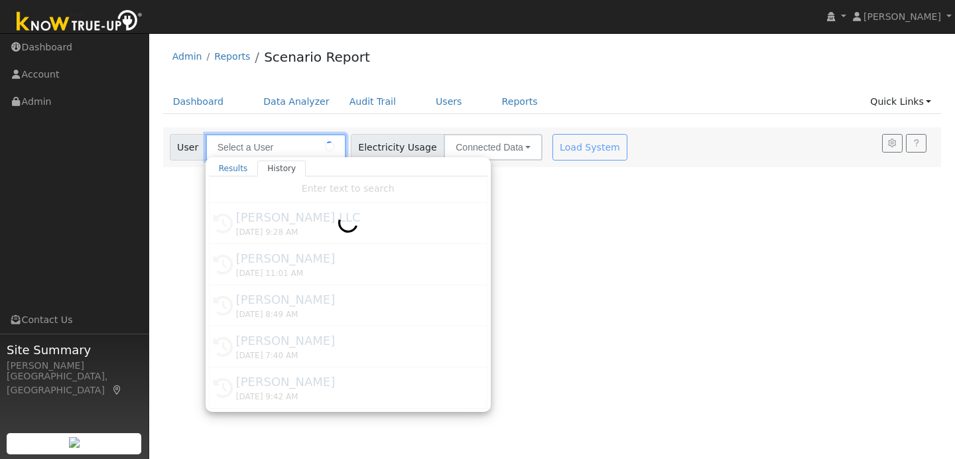
type input "[PERSON_NAME] LLC"
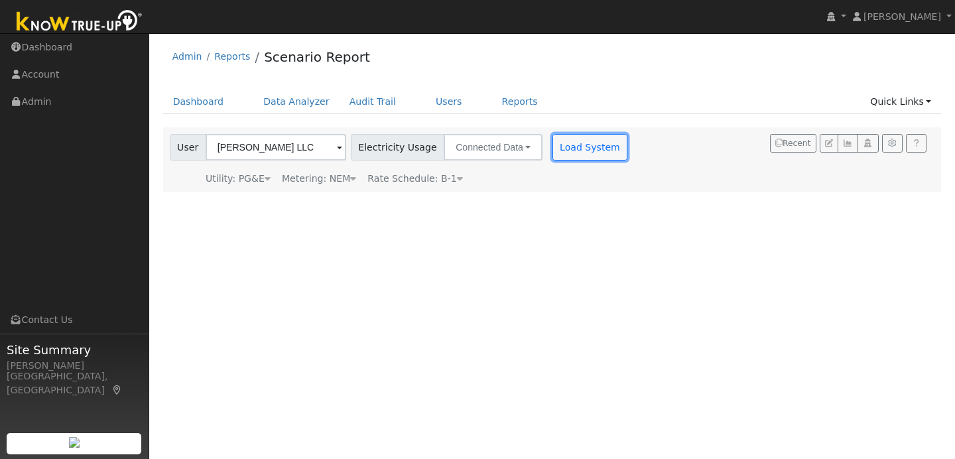
click at [571, 155] on button "Load System" at bounding box center [590, 147] width 76 height 27
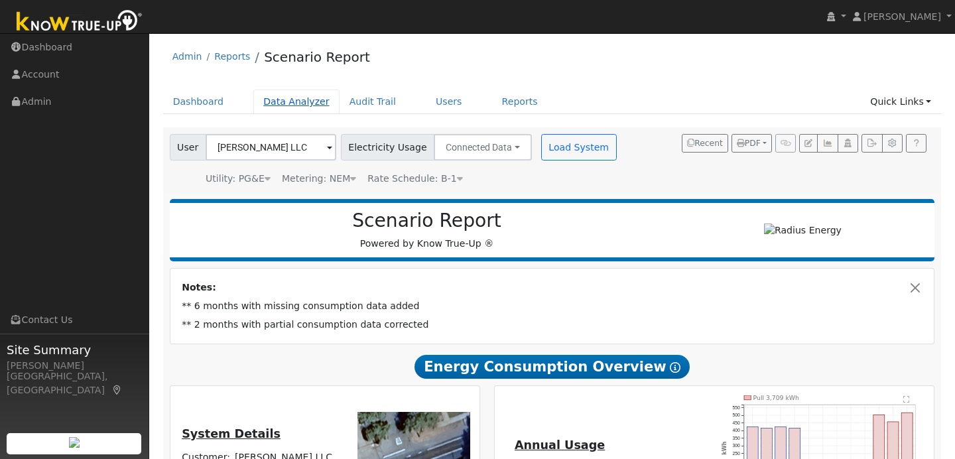
click at [306, 107] on link "Data Analyzer" at bounding box center [296, 101] width 86 height 25
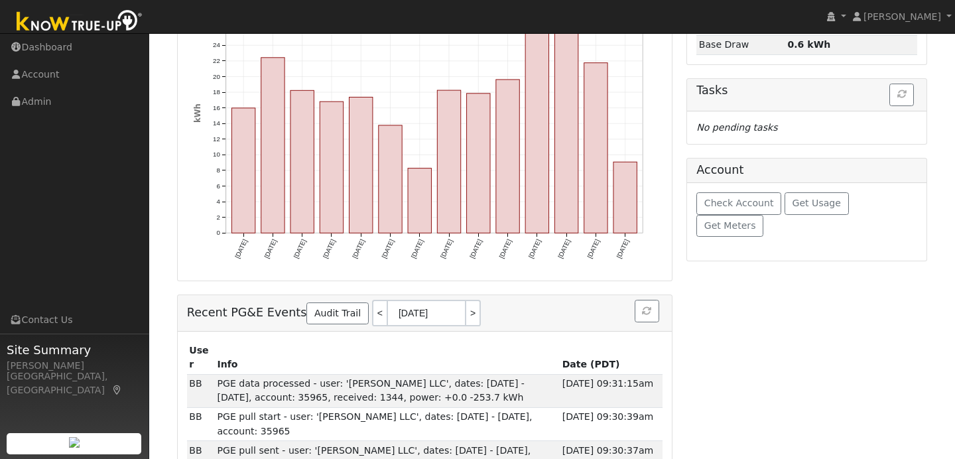
scroll to position [262, 0]
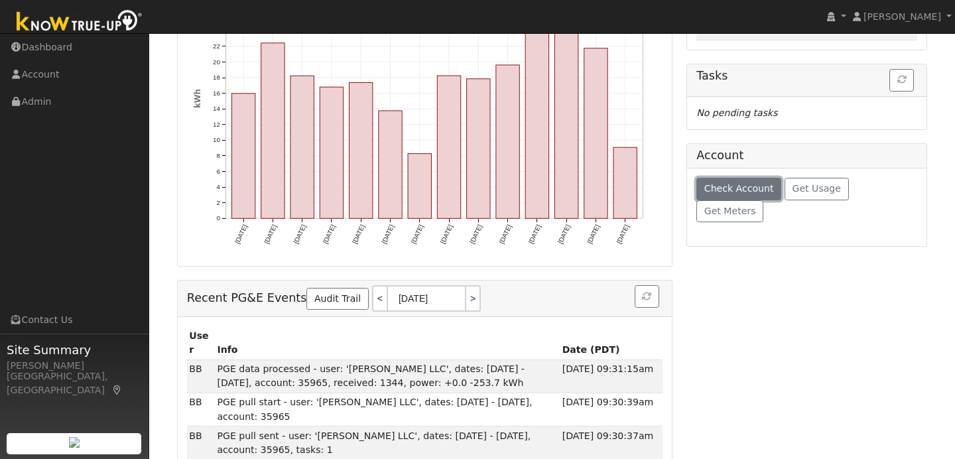
click at [741, 199] on button "Check Account" at bounding box center [738, 189] width 85 height 23
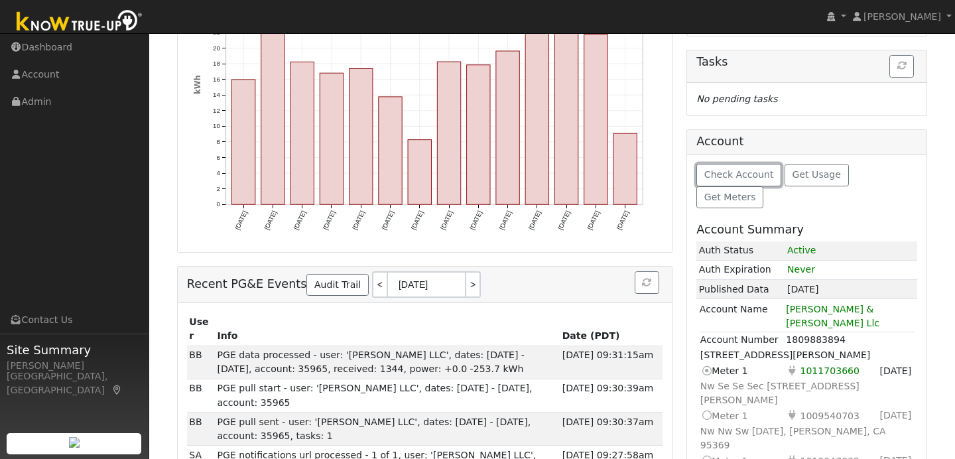
scroll to position [279, 0]
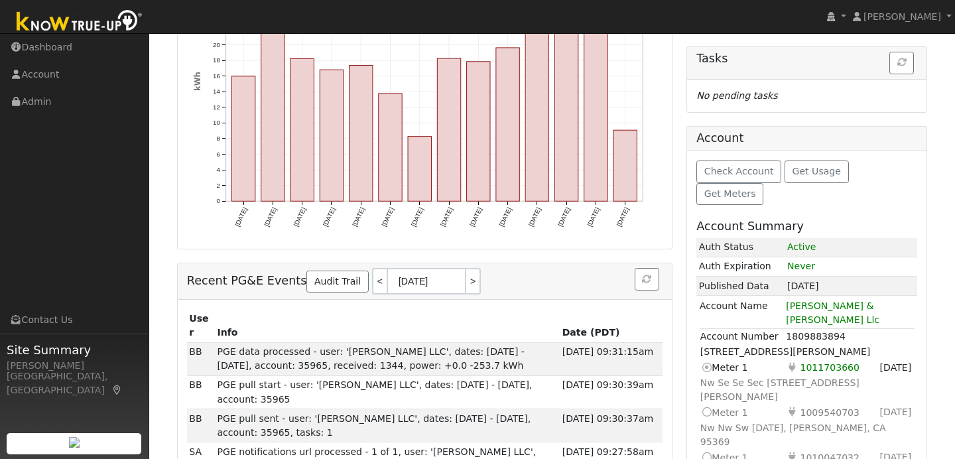
click at [707, 450] on icon at bounding box center [706, 457] width 12 height 14
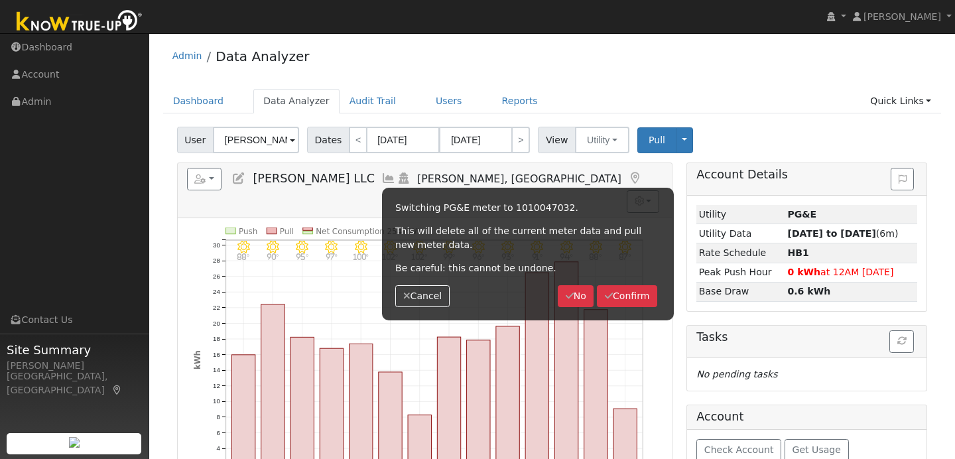
scroll to position [0, 0]
click at [650, 294] on button "Confirm" at bounding box center [627, 297] width 60 height 23
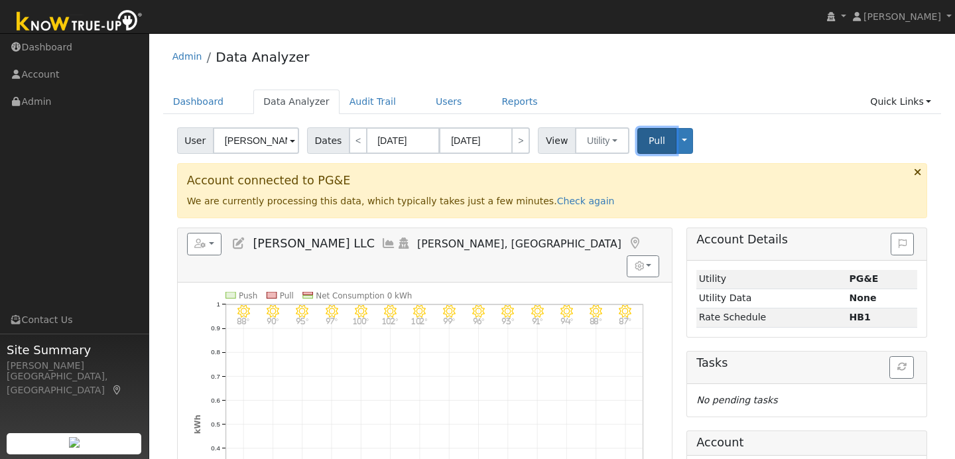
click at [652, 143] on span "Pull" at bounding box center [656, 140] width 17 height 11
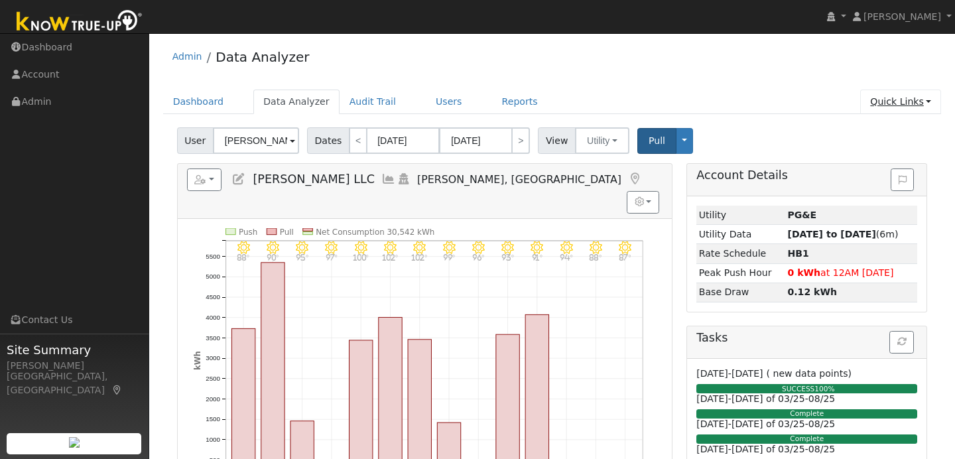
click at [871, 107] on link "Quick Links" at bounding box center [900, 101] width 81 height 25
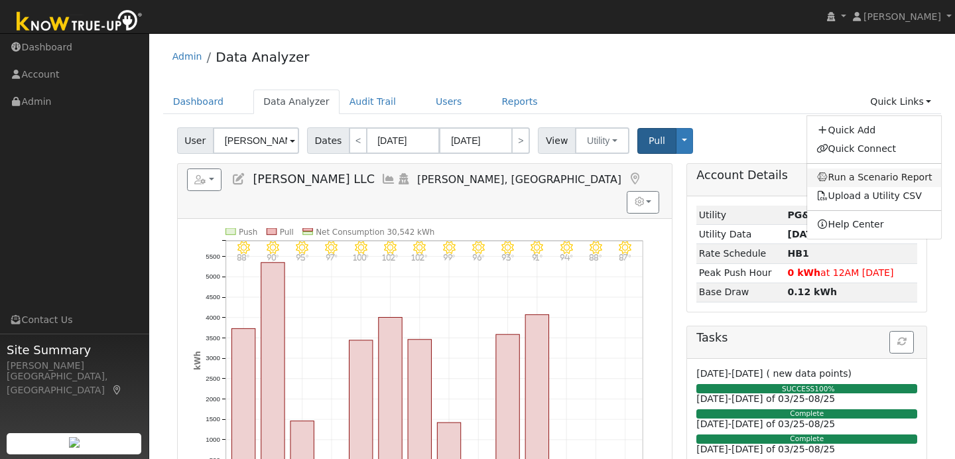
click at [830, 171] on link "Run a Scenario Report" at bounding box center [874, 177] width 135 height 19
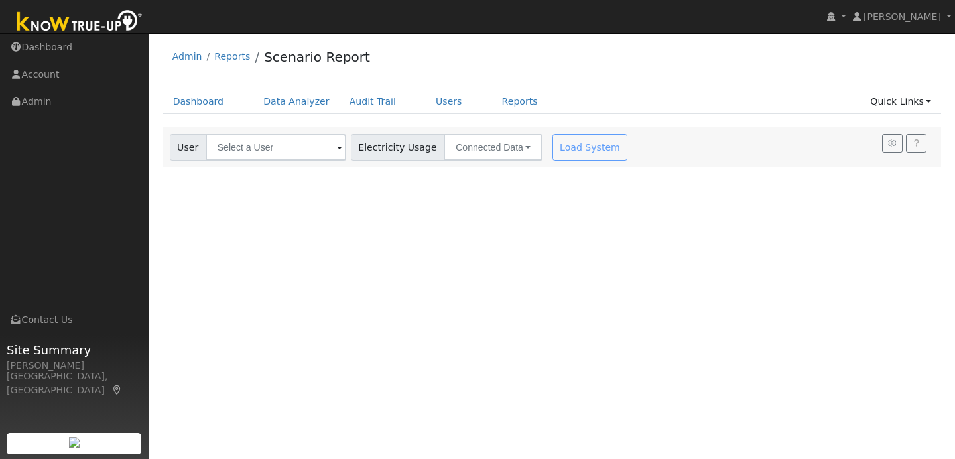
click at [337, 150] on span at bounding box center [339, 148] width 5 height 15
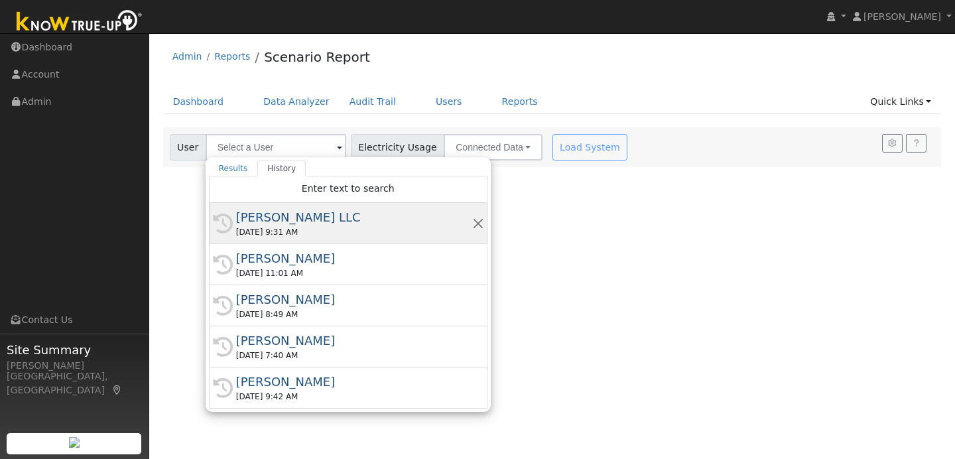
click at [304, 219] on div "[PERSON_NAME] LLC" at bounding box center [354, 217] width 236 height 18
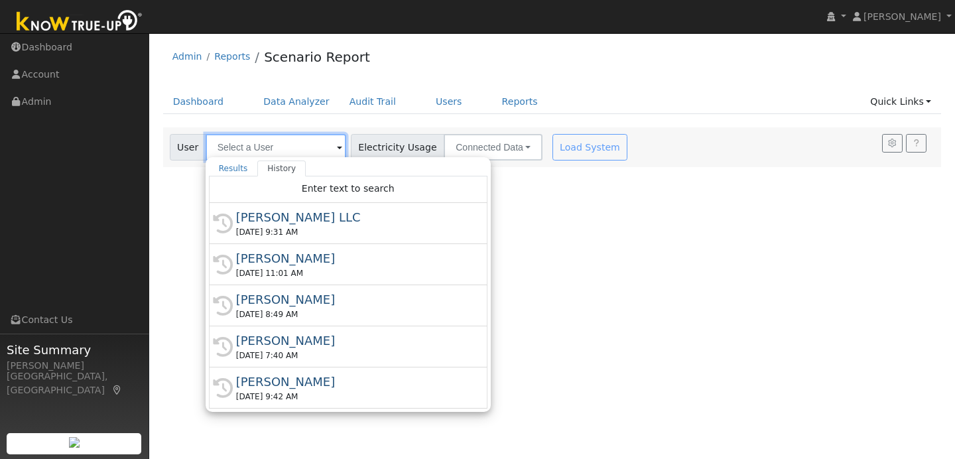
type input "[PERSON_NAME] LLC"
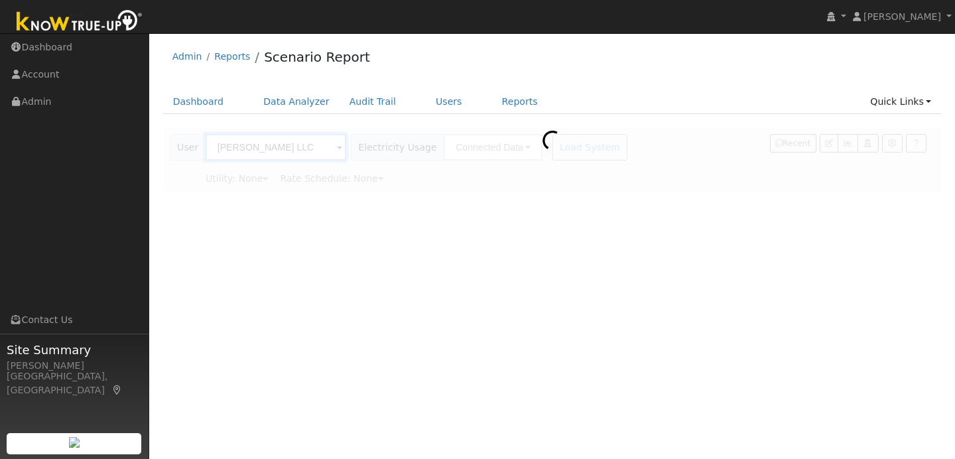
type input "Pacific Gas & Electric"
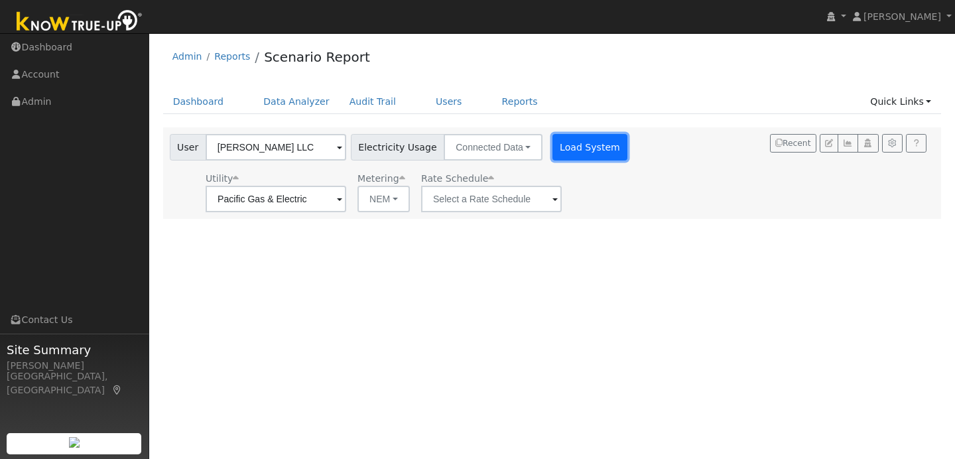
click at [575, 157] on button "Load System" at bounding box center [590, 147] width 76 height 27
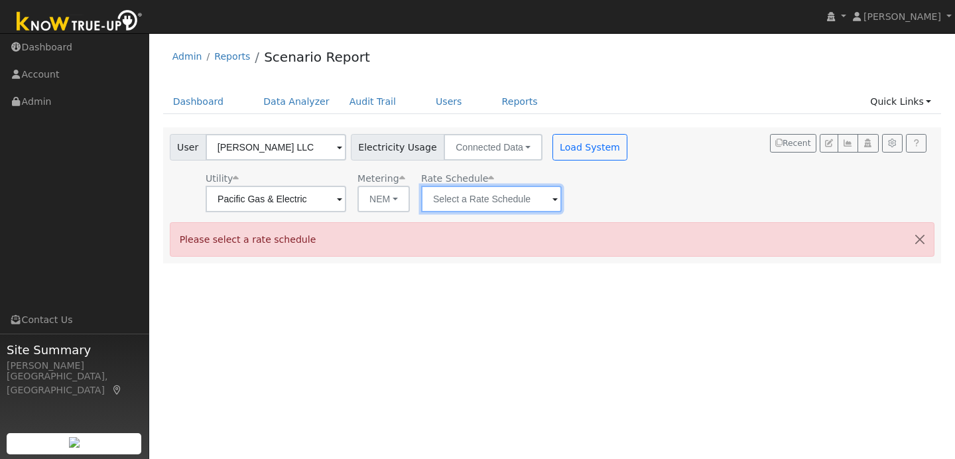
click at [346, 204] on input "text" at bounding box center [276, 199] width 141 height 27
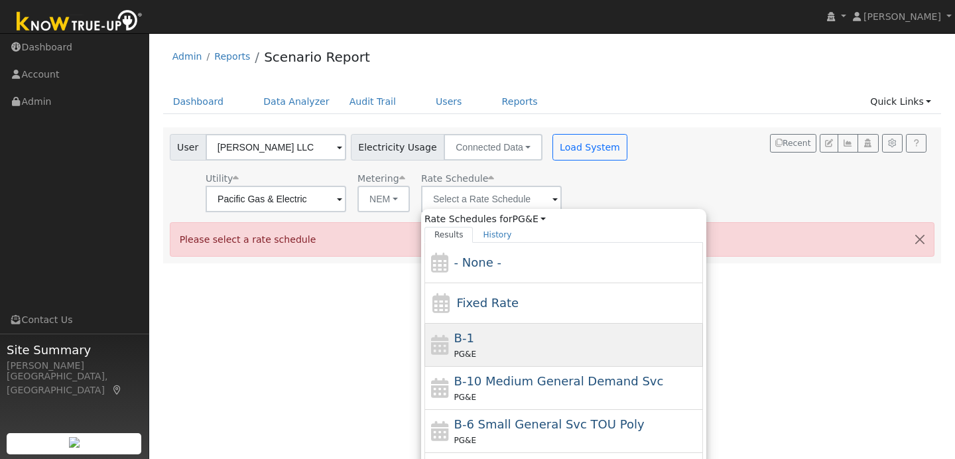
click at [503, 367] on div "B-1 PG&E" at bounding box center [563, 388] width 278 height 43
type input "B-1"
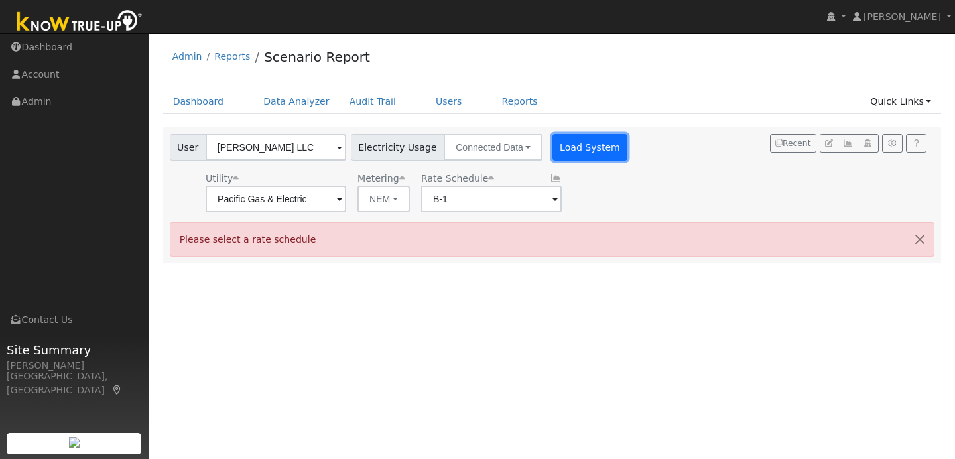
click at [575, 145] on button "Load System" at bounding box center [590, 147] width 76 height 27
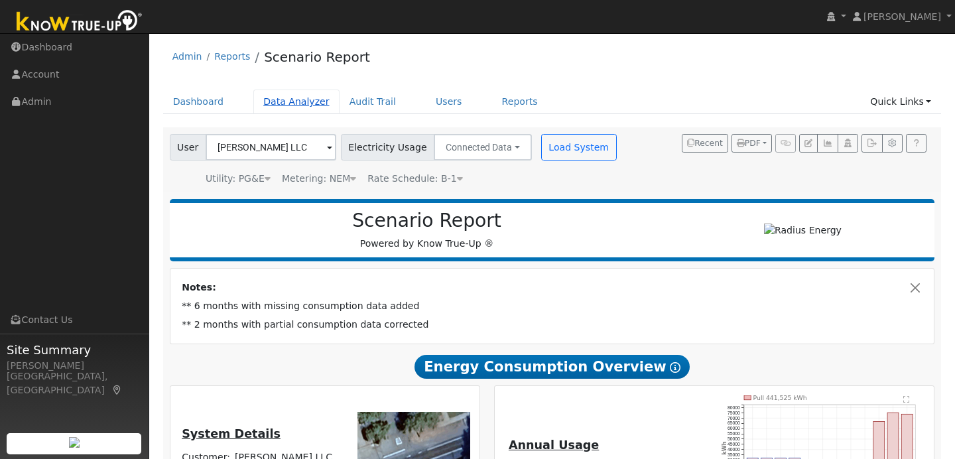
click at [284, 101] on link "Data Analyzer" at bounding box center [296, 101] width 86 height 25
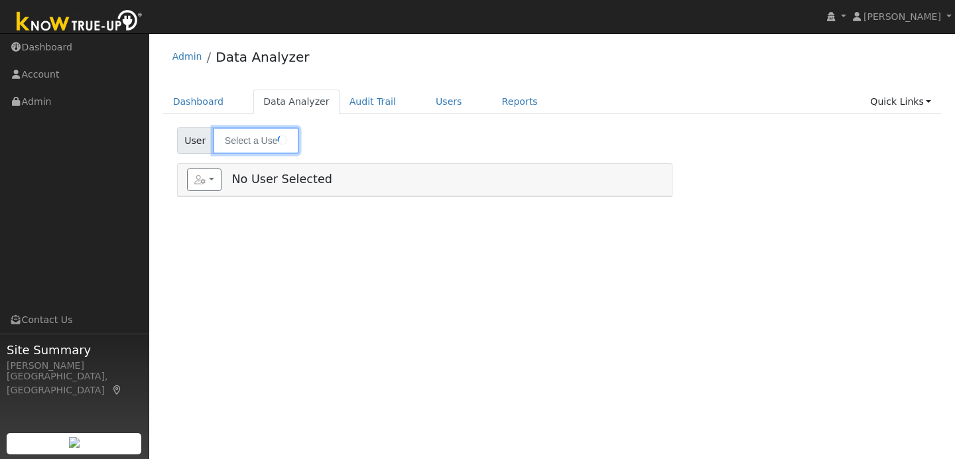
type input "[PERSON_NAME] LLC"
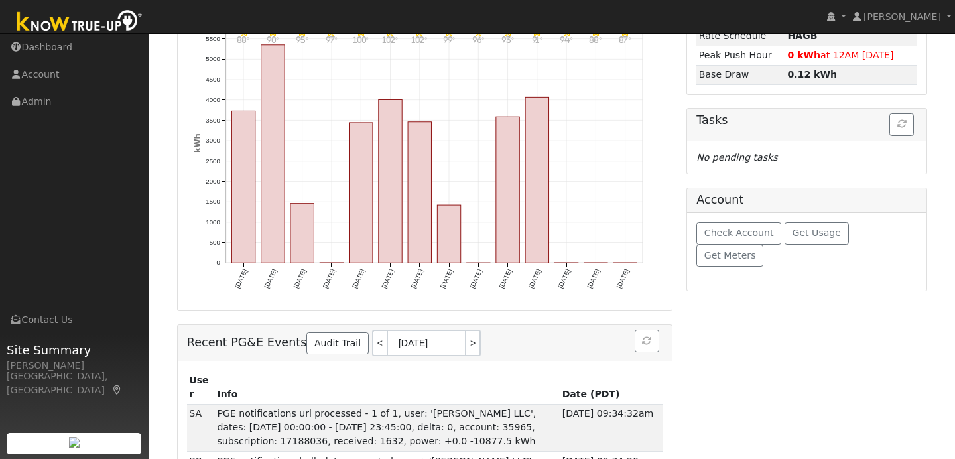
scroll to position [192, 0]
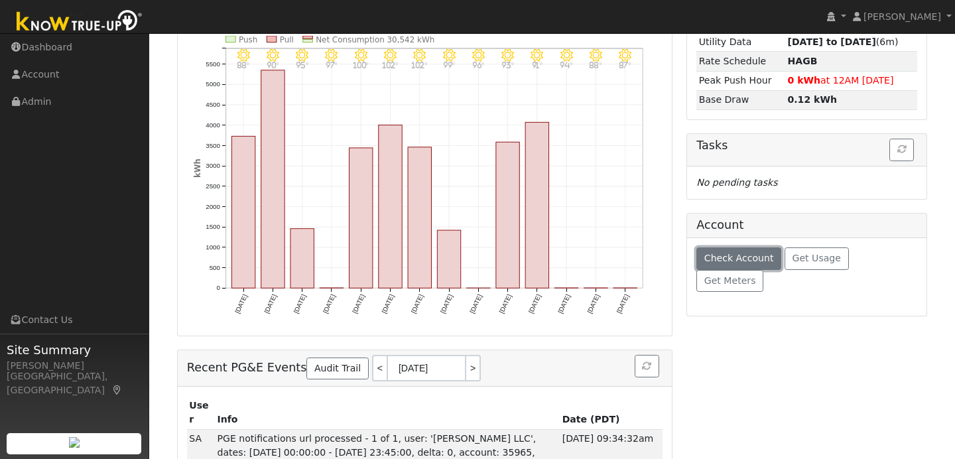
click at [741, 252] on button "Check Account" at bounding box center [738, 258] width 85 height 23
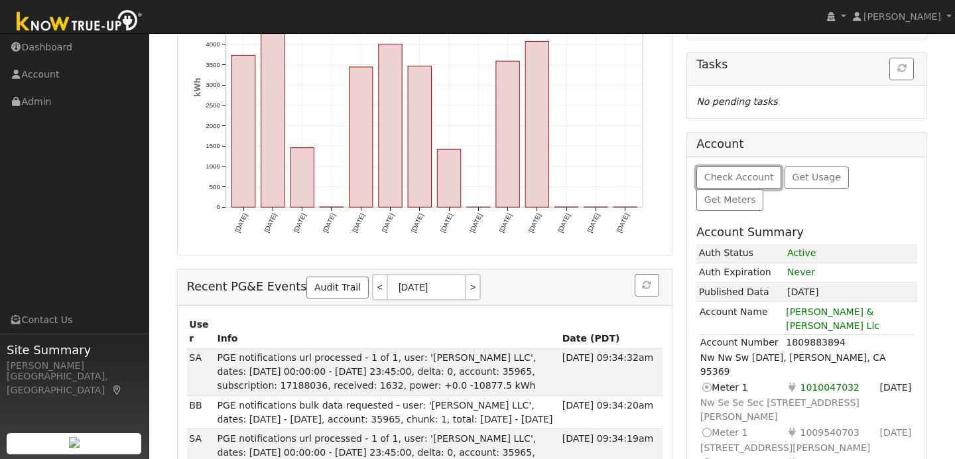
scroll to position [272, 0]
click at [709, 426] on icon at bounding box center [706, 433] width 12 height 14
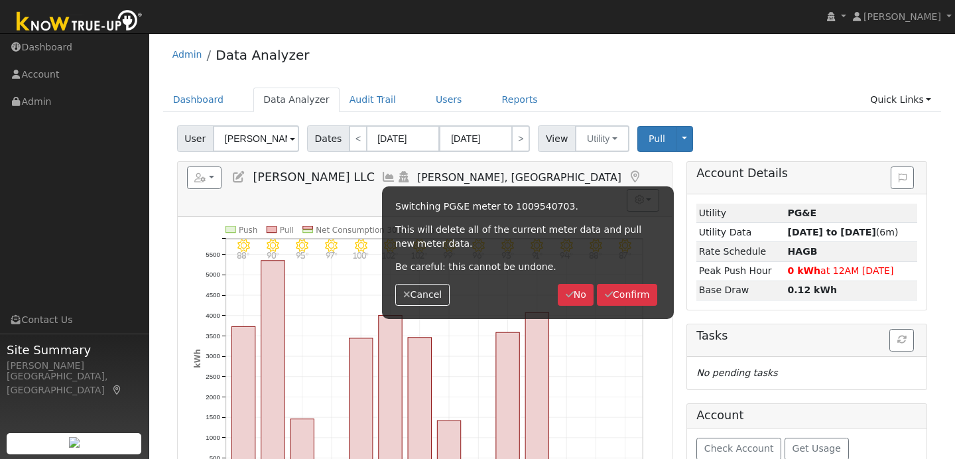
scroll to position [0, 0]
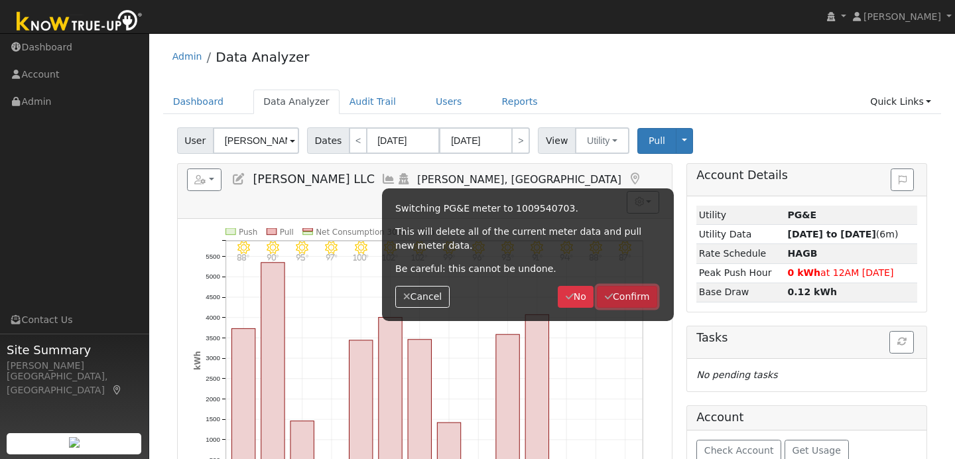
click at [637, 292] on button "Confirm" at bounding box center [627, 297] width 60 height 23
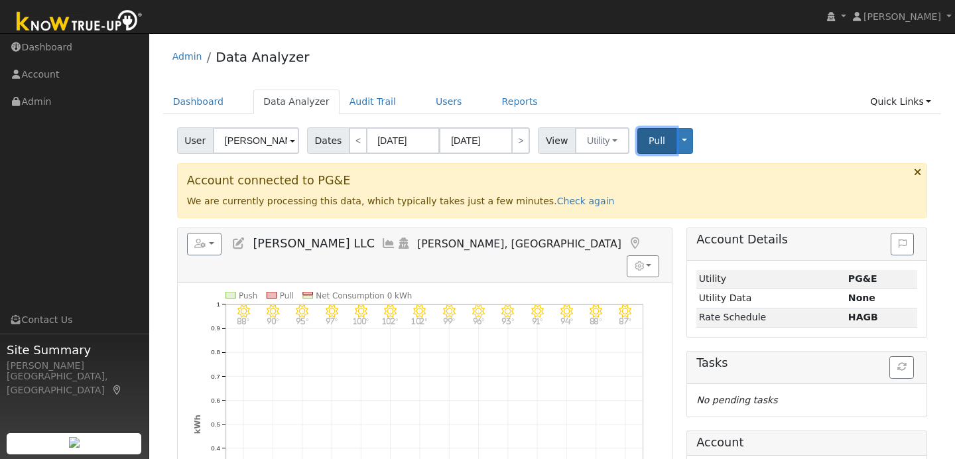
click at [658, 140] on span "Pull" at bounding box center [656, 140] width 17 height 11
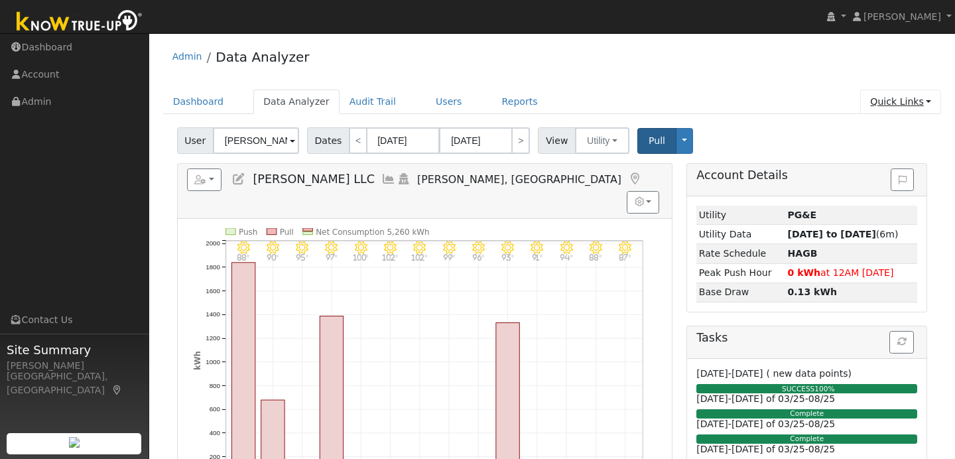
click at [880, 105] on link "Quick Links" at bounding box center [900, 101] width 81 height 25
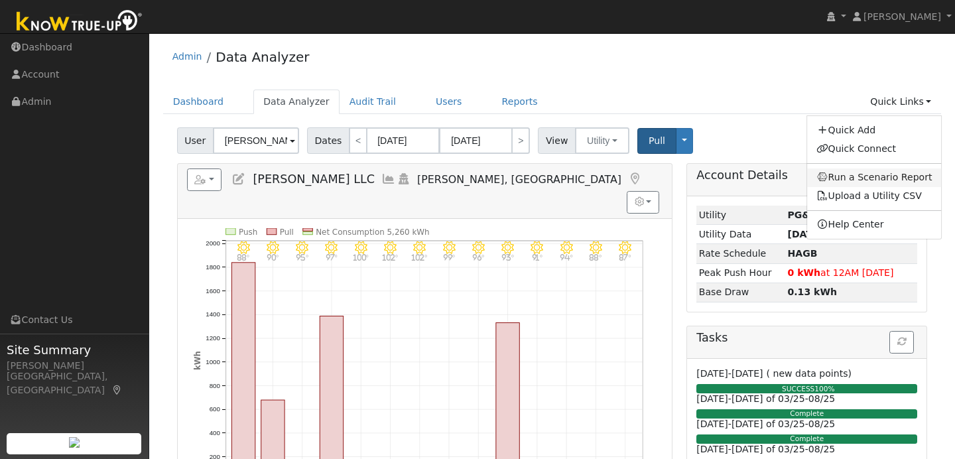
click at [873, 176] on link "Run a Scenario Report" at bounding box center [874, 177] width 135 height 19
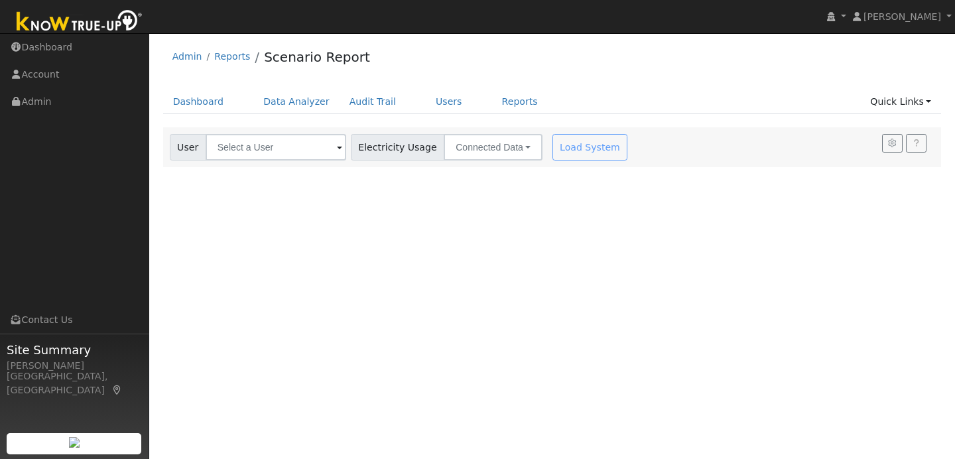
click at [554, 148] on div "Load System" at bounding box center [592, 147] width 84 height 27
click at [315, 149] on input "text" at bounding box center [276, 147] width 141 height 27
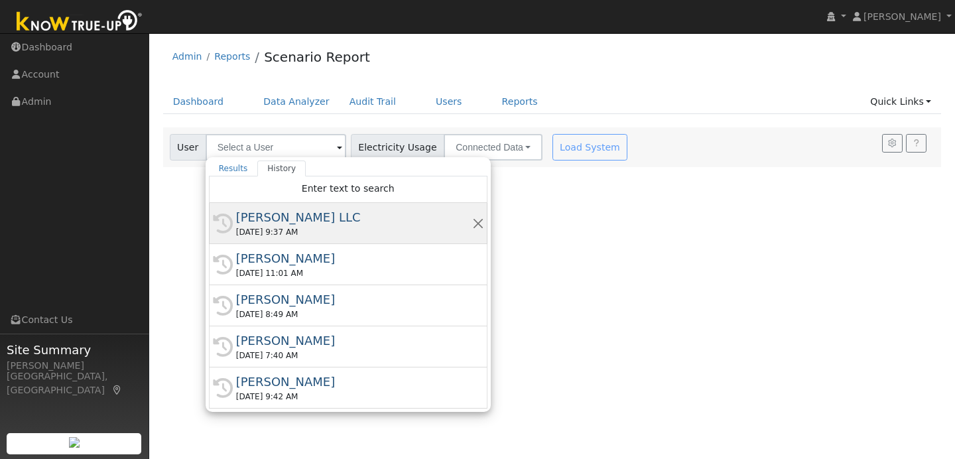
click at [287, 216] on div "[PERSON_NAME] LLC" at bounding box center [354, 217] width 236 height 18
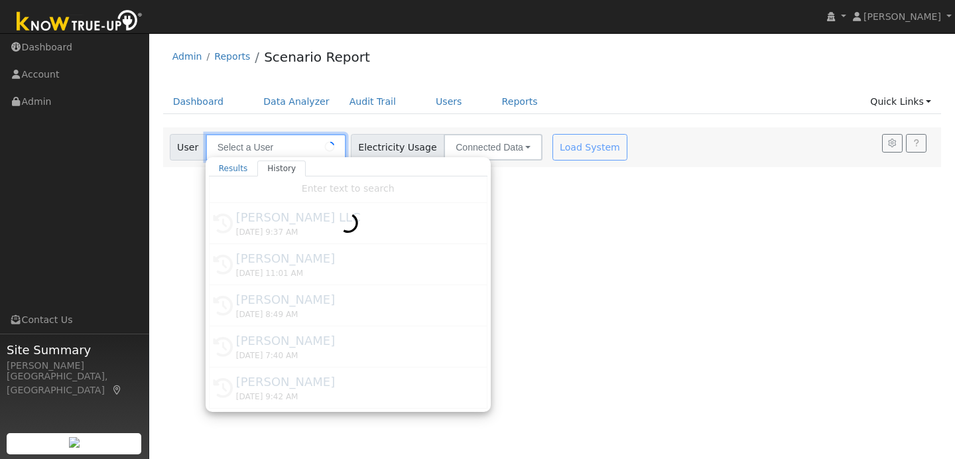
type input "[PERSON_NAME] LLC"
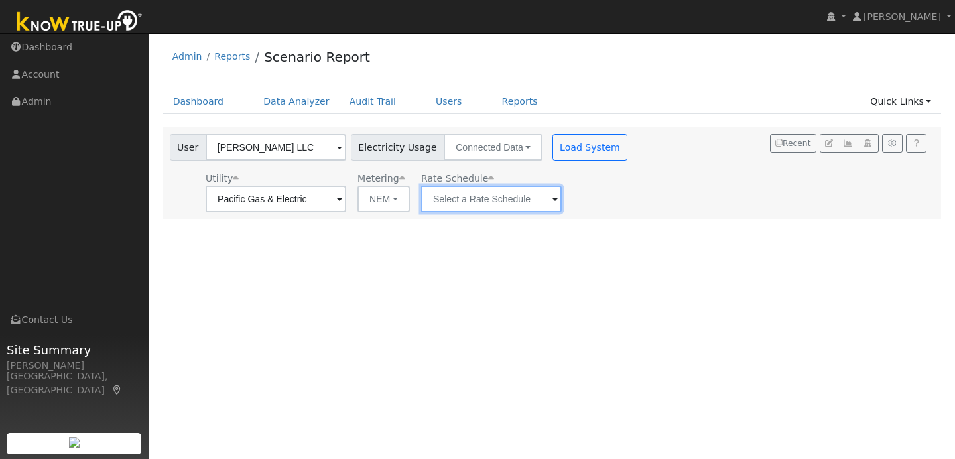
click at [346, 199] on input "text" at bounding box center [276, 199] width 141 height 27
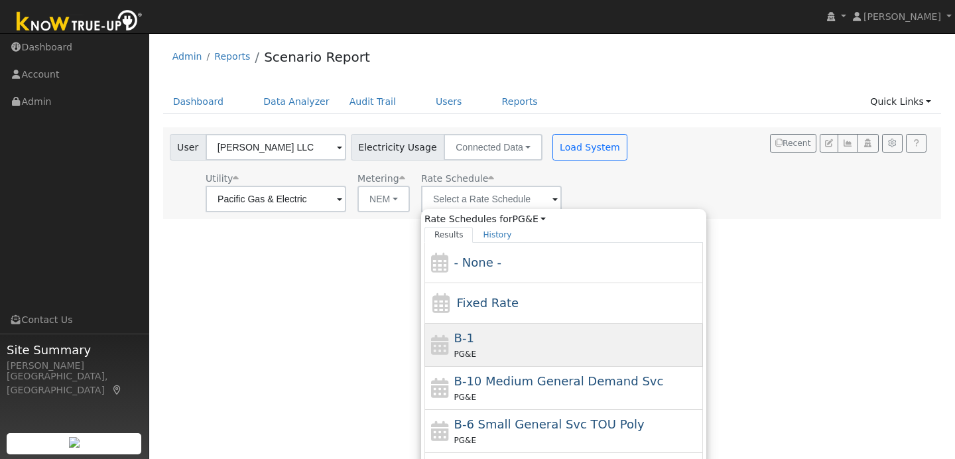
click at [488, 330] on div "B-1 PG&E" at bounding box center [577, 345] width 246 height 32
type input "B-1"
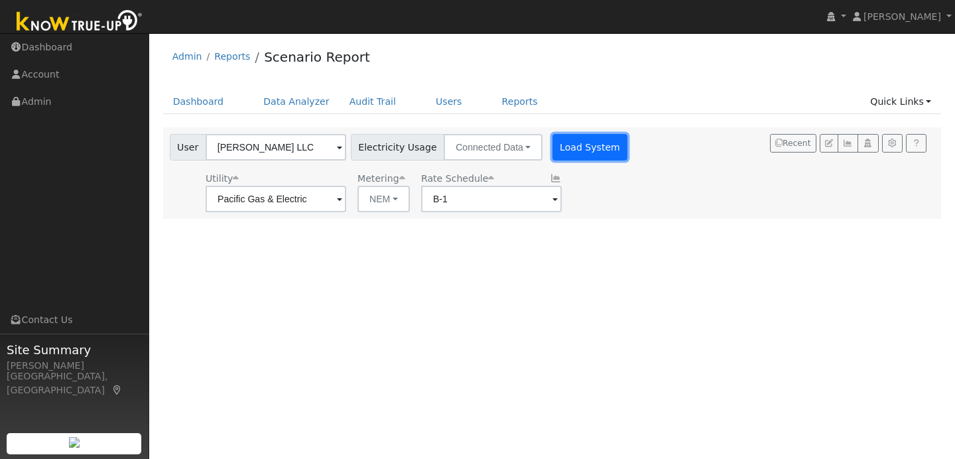
click at [572, 143] on button "Load System" at bounding box center [590, 147] width 76 height 27
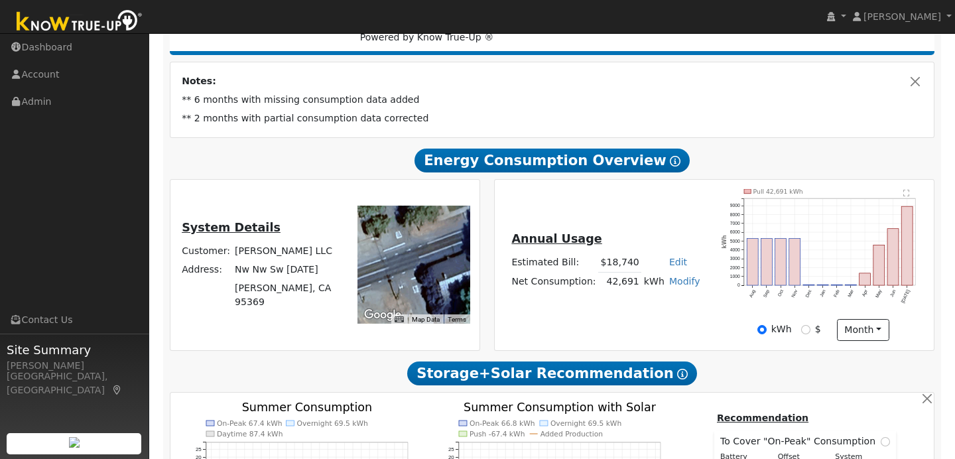
scroll to position [264, 0]
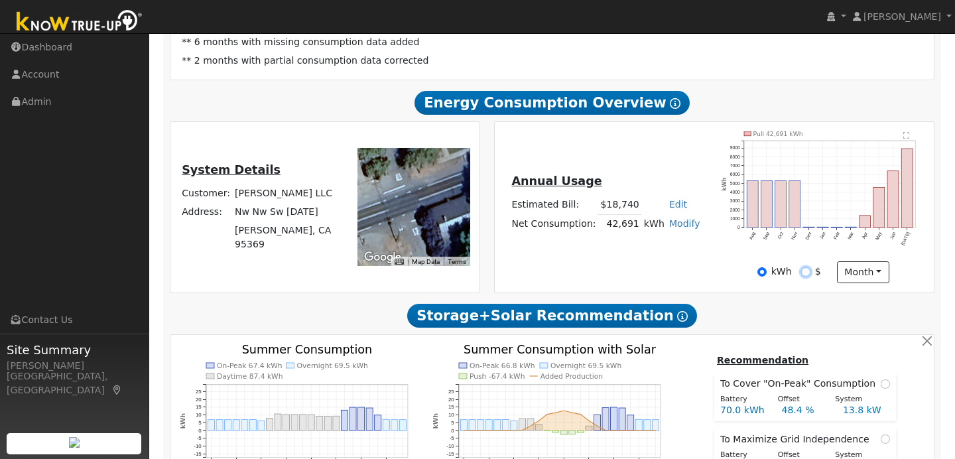
click at [801, 276] on input "$" at bounding box center [805, 271] width 9 height 9
radio input "true"
click at [762, 276] on input "kWh" at bounding box center [761, 271] width 9 height 9
radio input "true"
radio input "false"
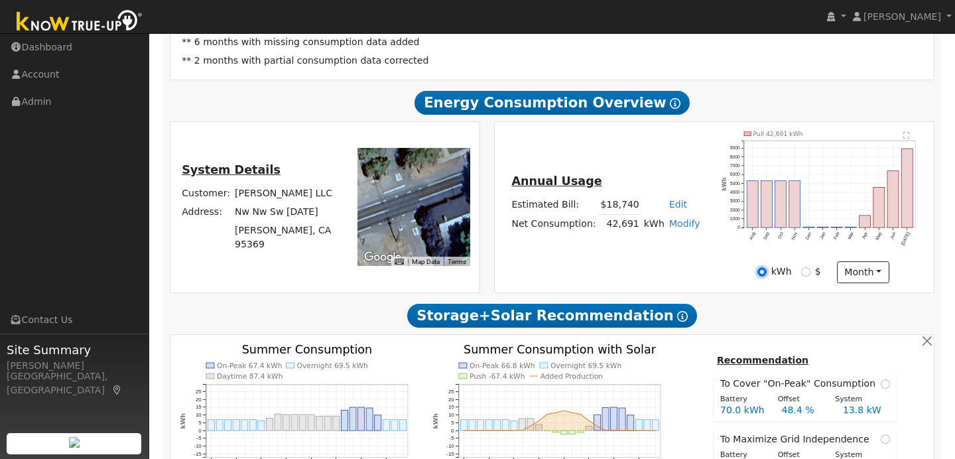
scroll to position [239, 0]
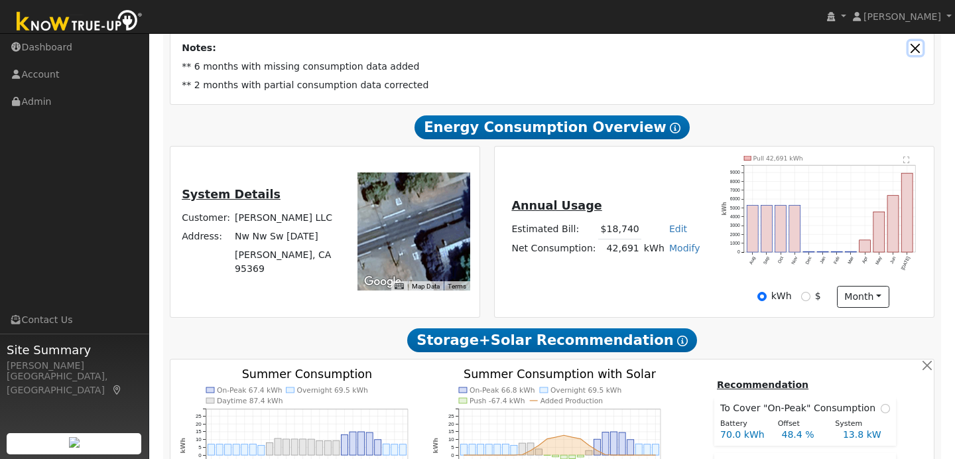
click at [915, 54] on button "Close" at bounding box center [915, 48] width 14 height 14
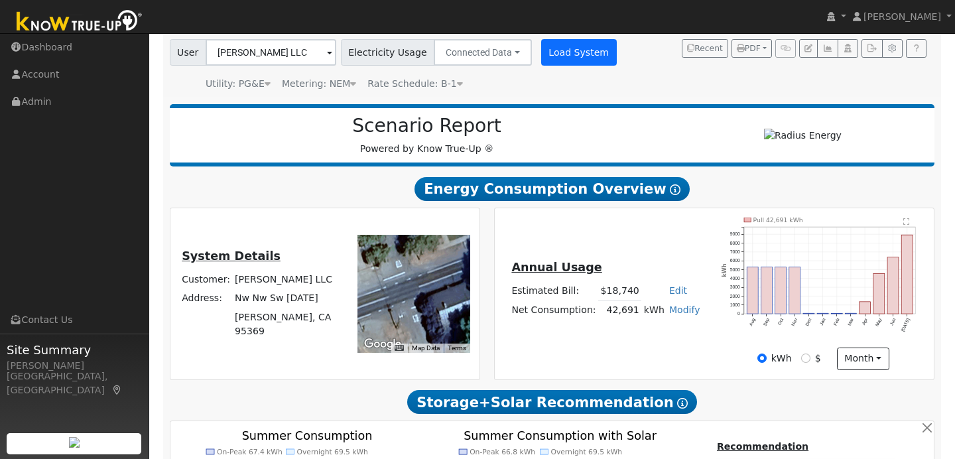
scroll to position [106, 0]
